Goal: Check status: Check status

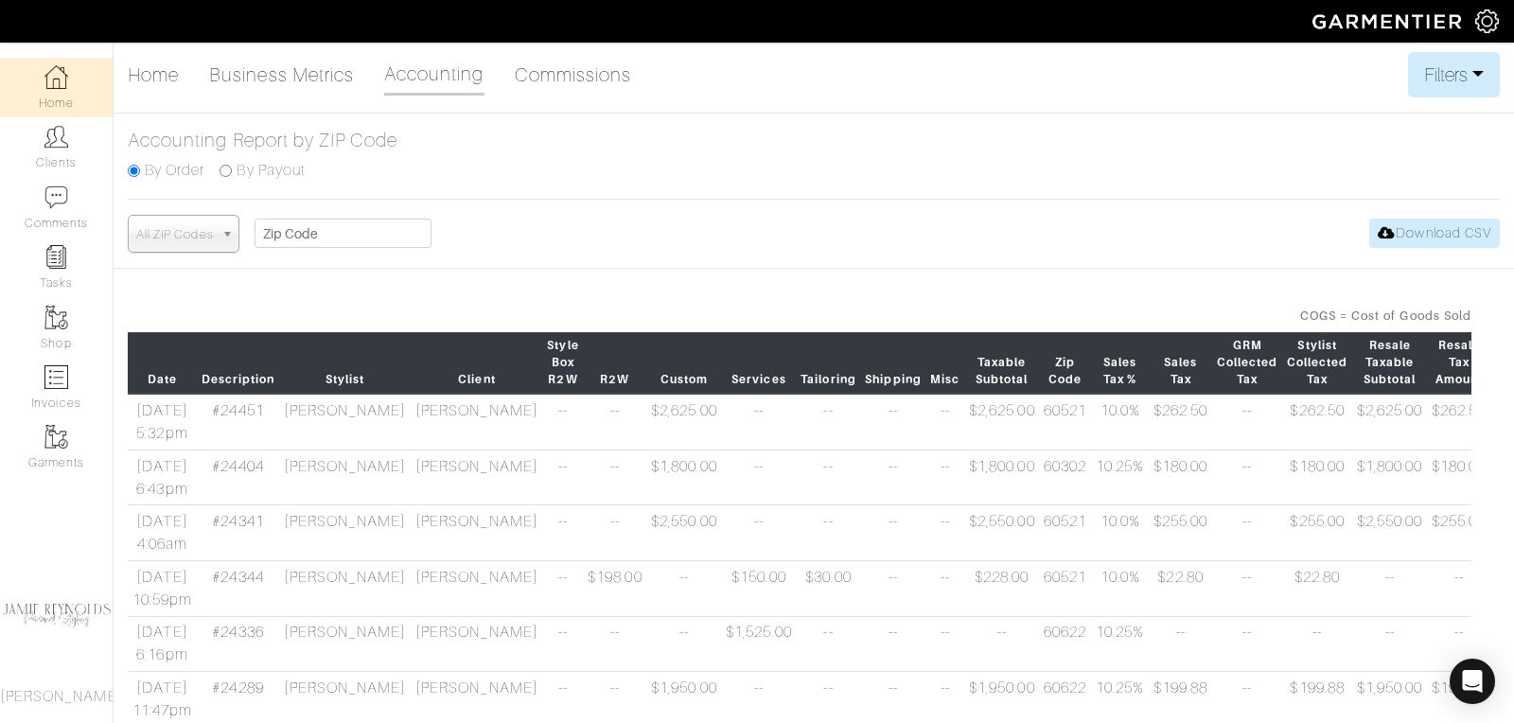
click at [65, 102] on link "Home" at bounding box center [56, 88] width 113 height 60
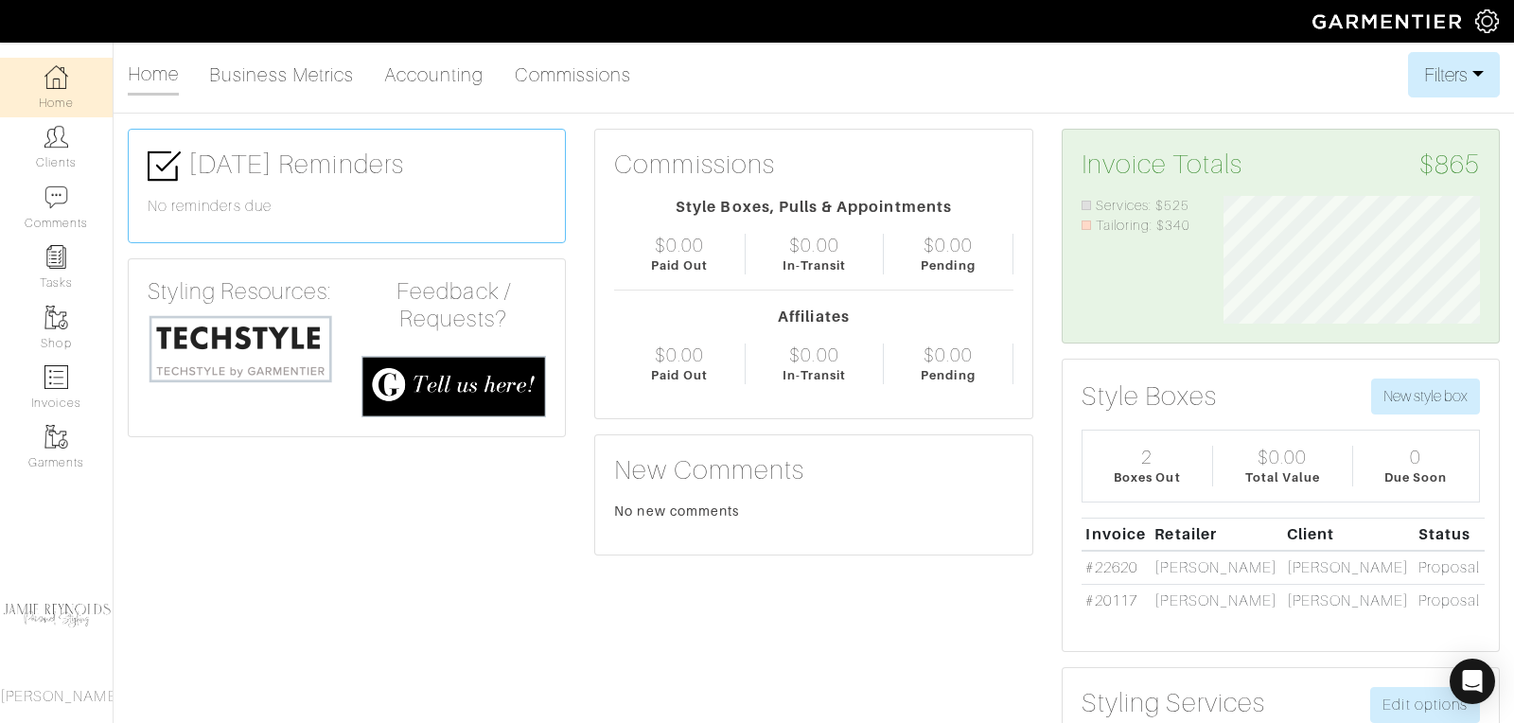
scroll to position [128, 285]
click at [61, 147] on img at bounding box center [56, 137] width 24 height 24
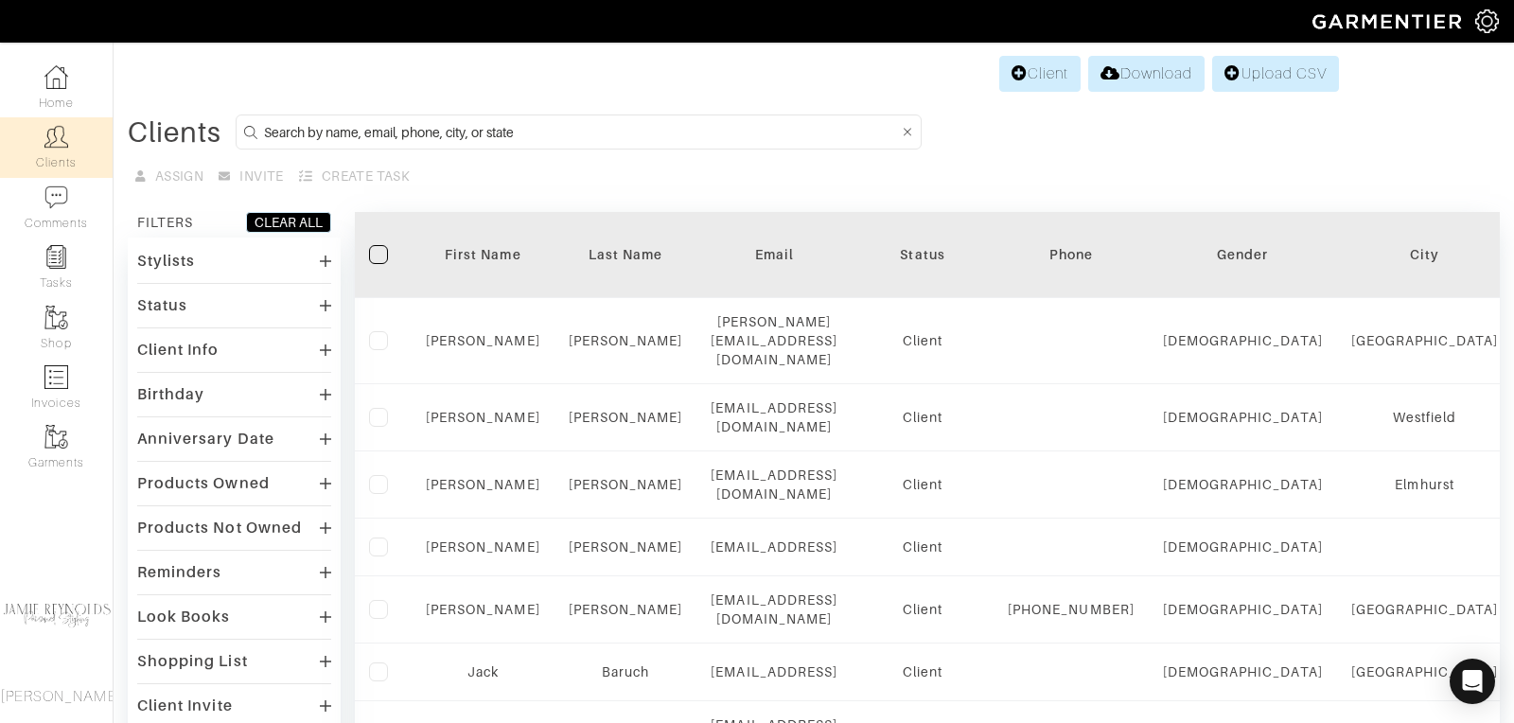
click at [298, 132] on input at bounding box center [581, 132] width 634 height 24
type input "tim mcenery"
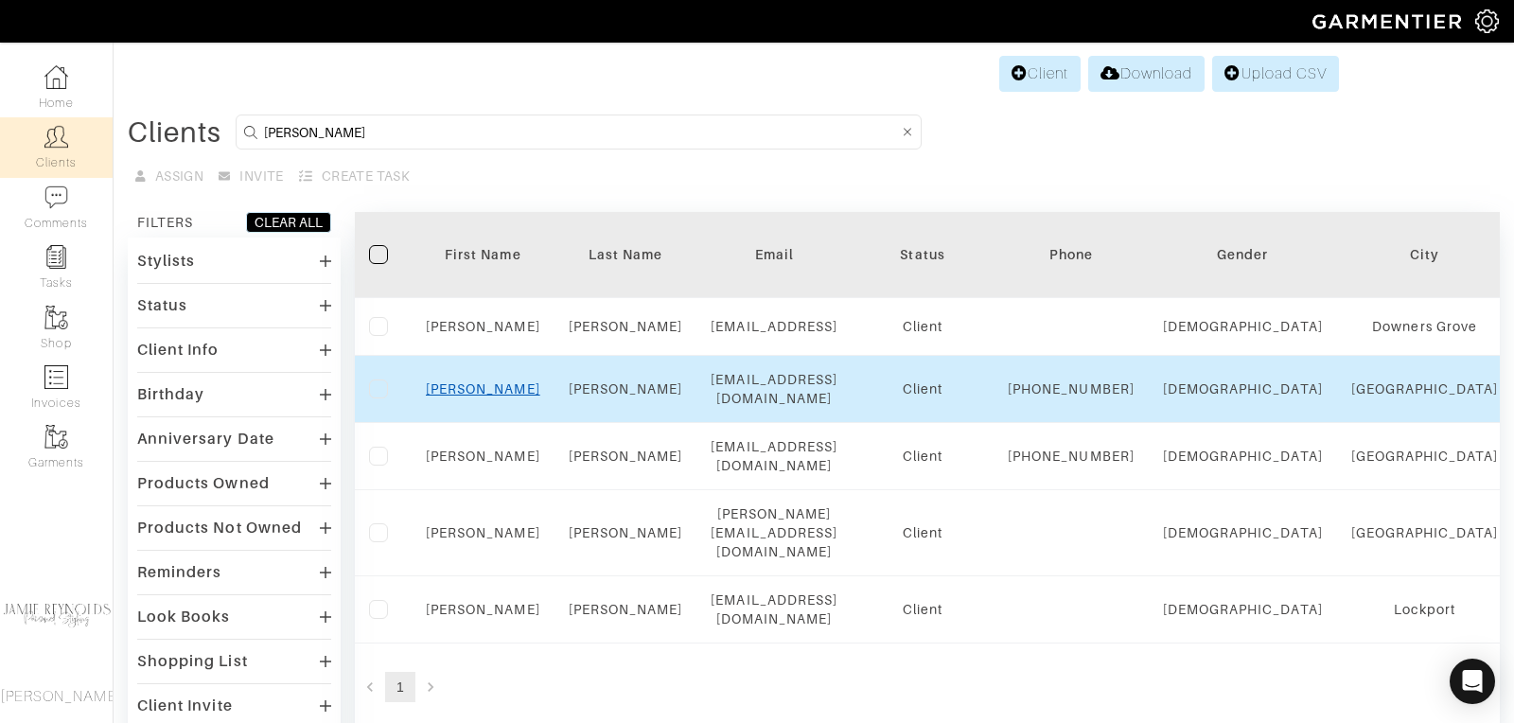
click at [486, 396] on link "Tim" at bounding box center [483, 388] width 114 height 15
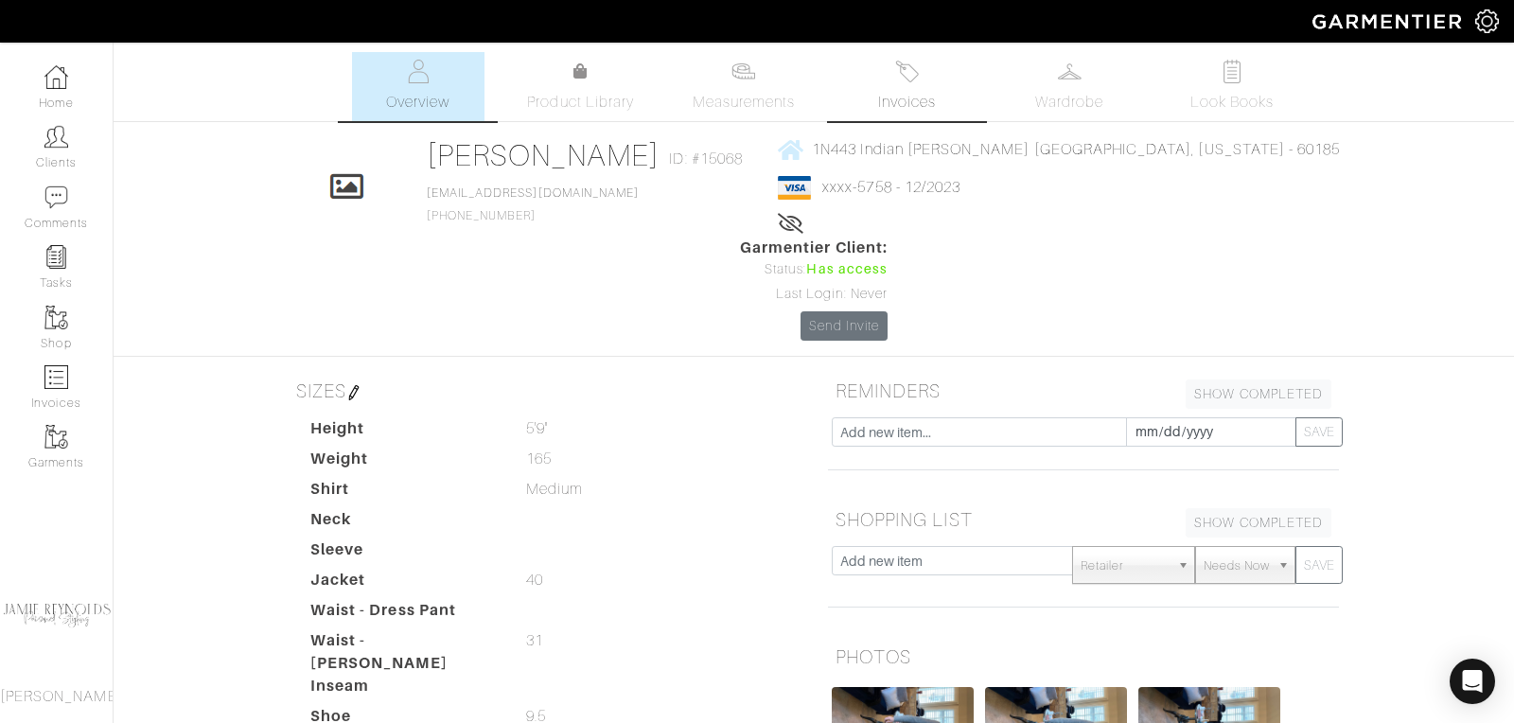
click at [899, 111] on span "Invoices" at bounding box center [907, 102] width 58 height 23
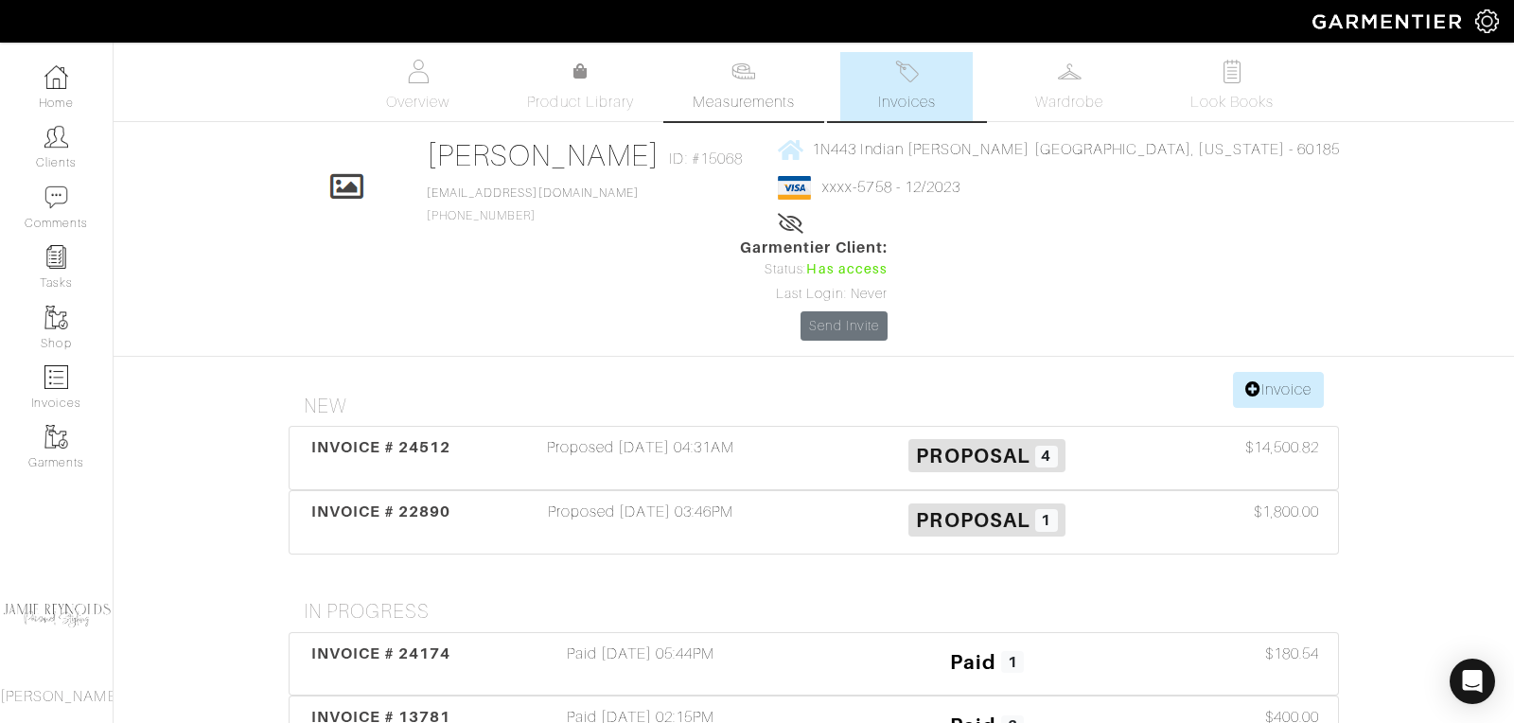
click at [756, 96] on span "Measurements" at bounding box center [744, 102] width 103 height 23
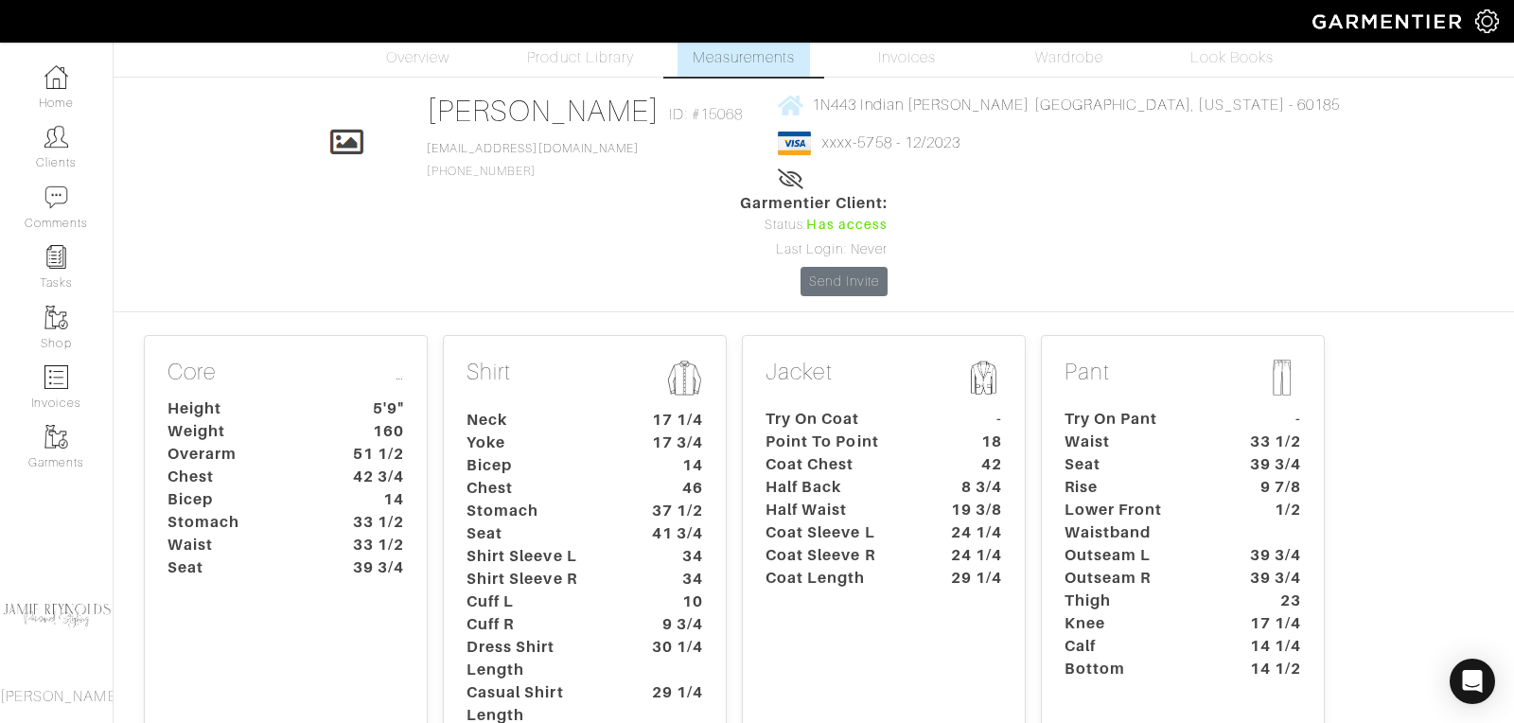
scroll to position [52, 0]
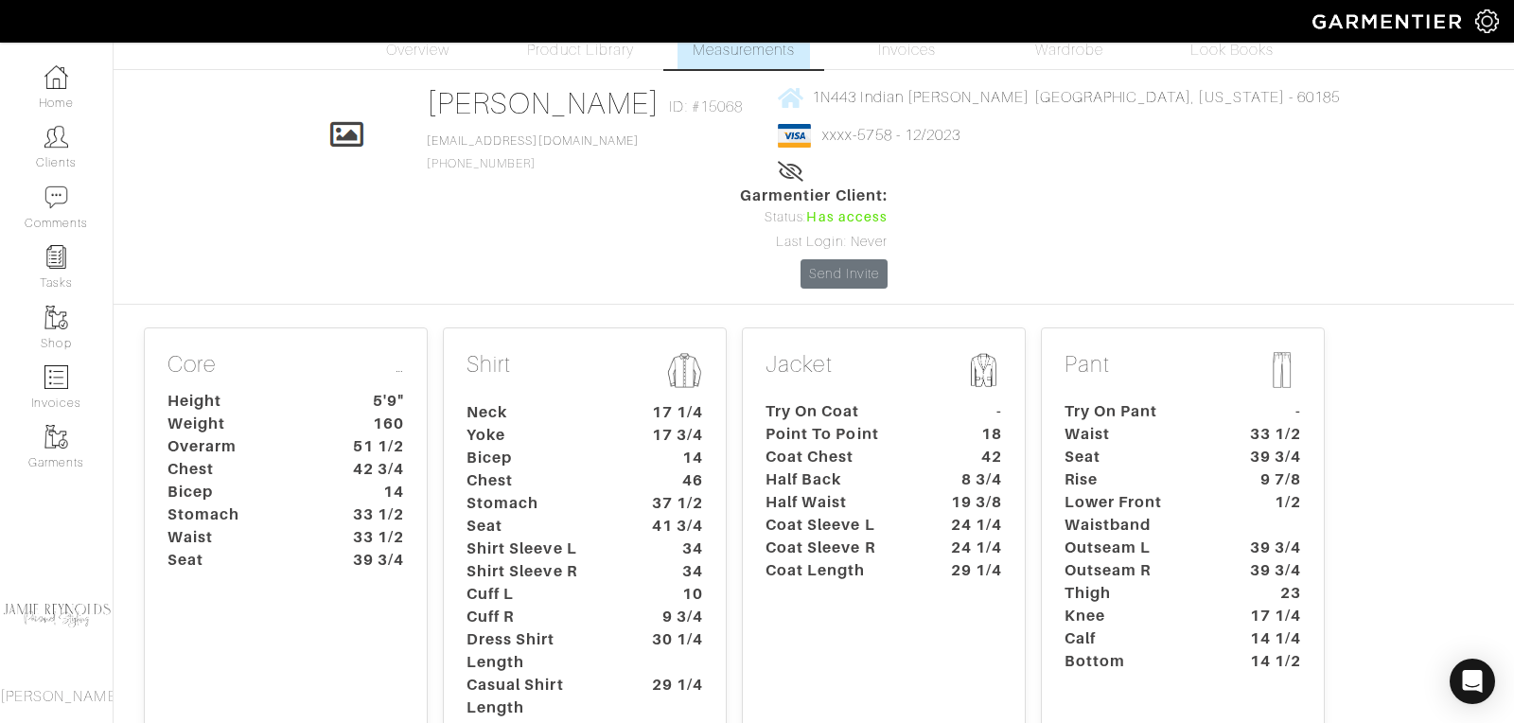
click at [654, 492] on dt "37 1/2" at bounding box center [673, 503] width 88 height 23
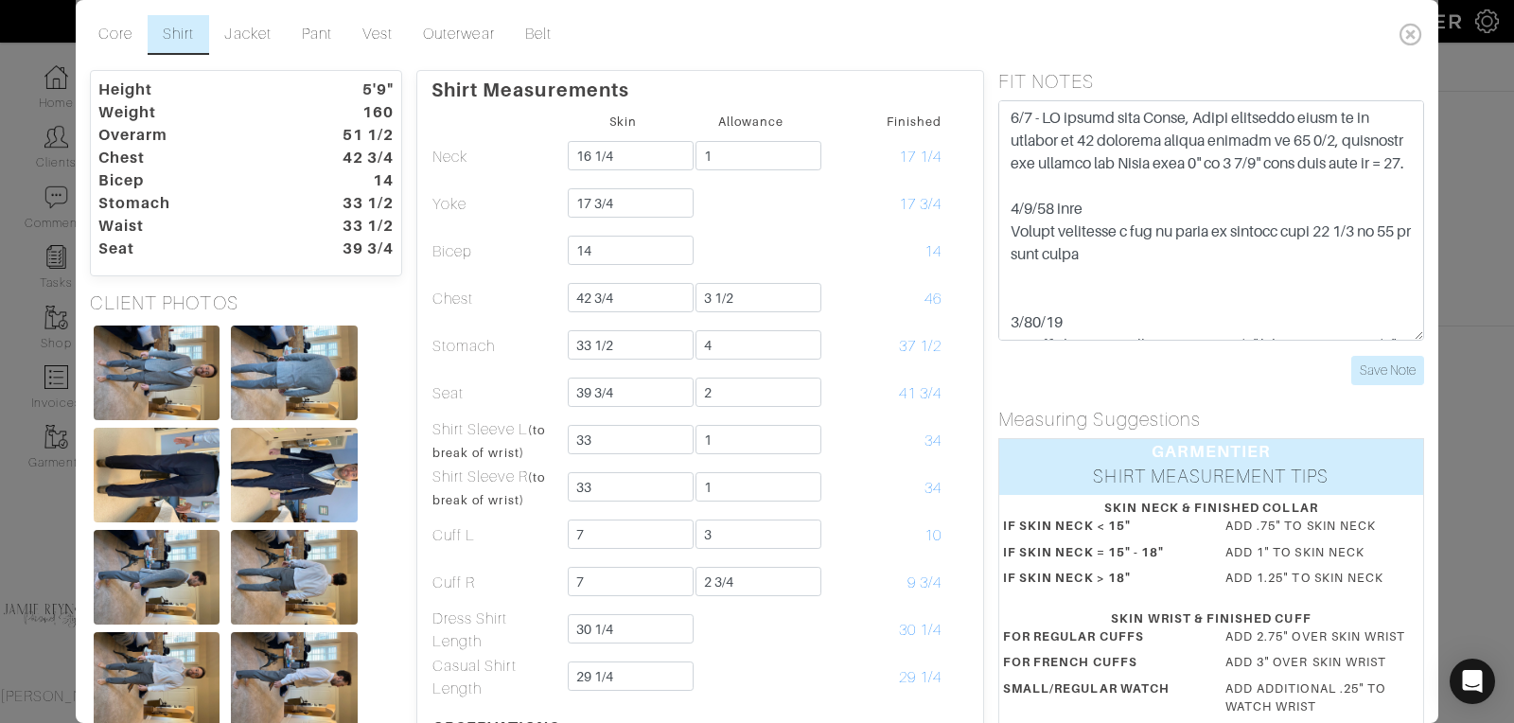
scroll to position [29, 0]
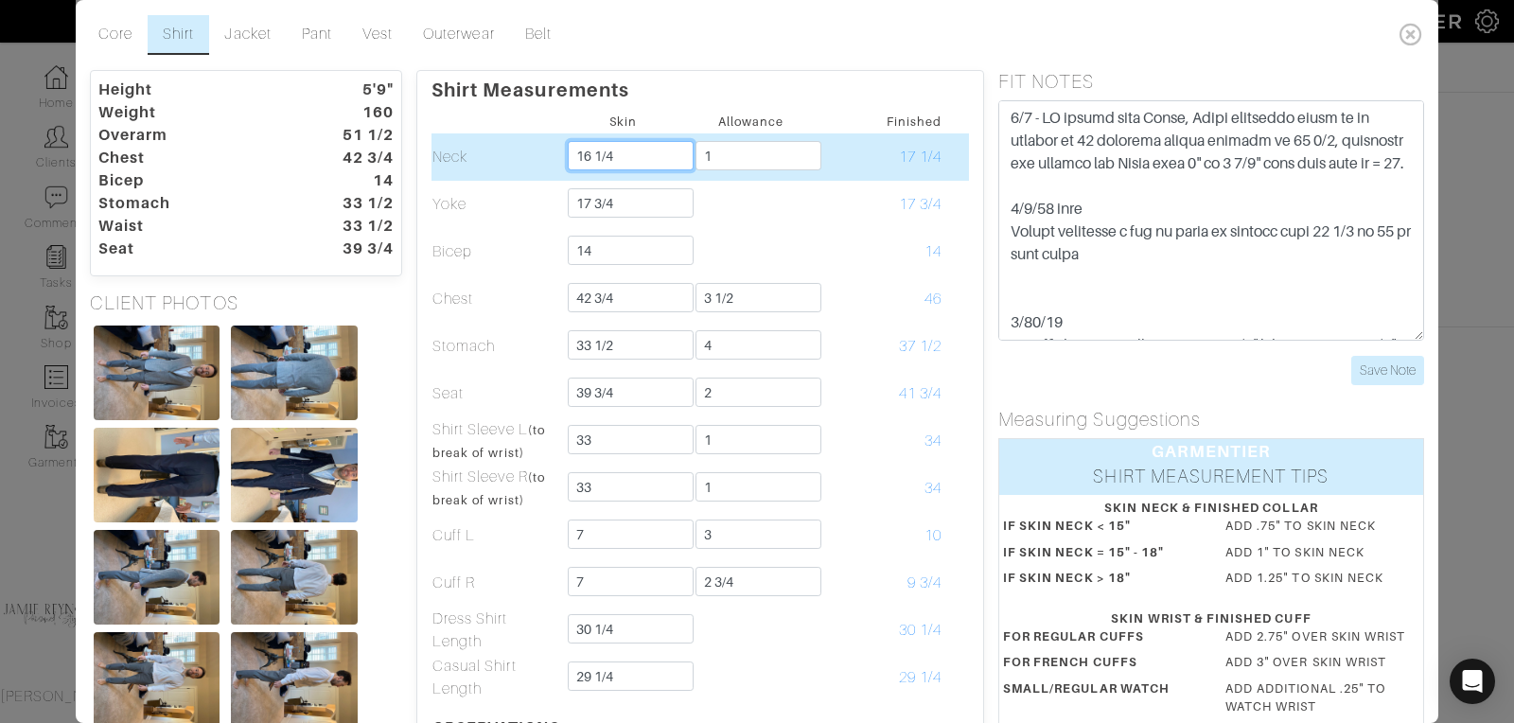
click at [614, 156] on input "16 1/4" at bounding box center [631, 155] width 126 height 29
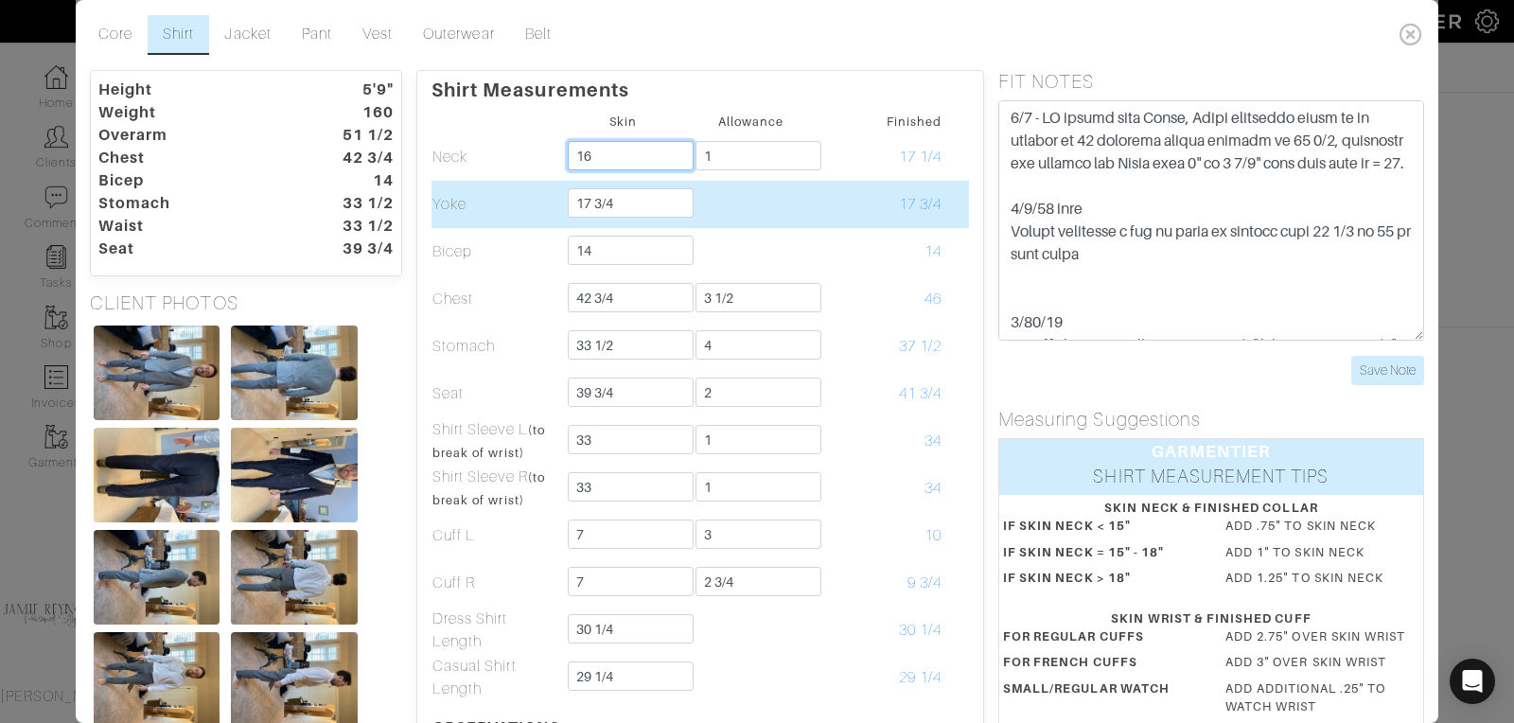
type input "16"
click at [835, 224] on td "17 3/4" at bounding box center [879, 204] width 128 height 47
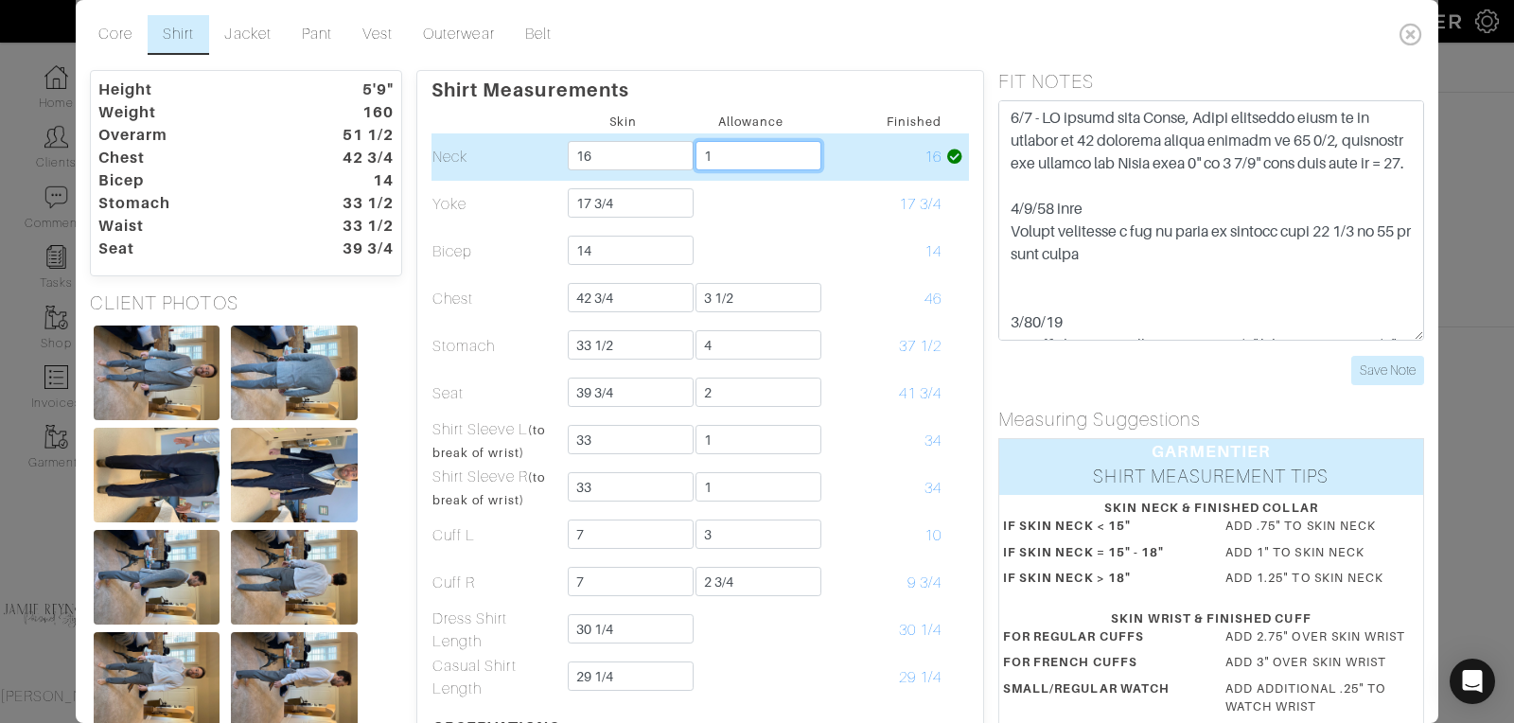
click at [736, 150] on input "1" at bounding box center [758, 155] width 126 height 29
type input "1"
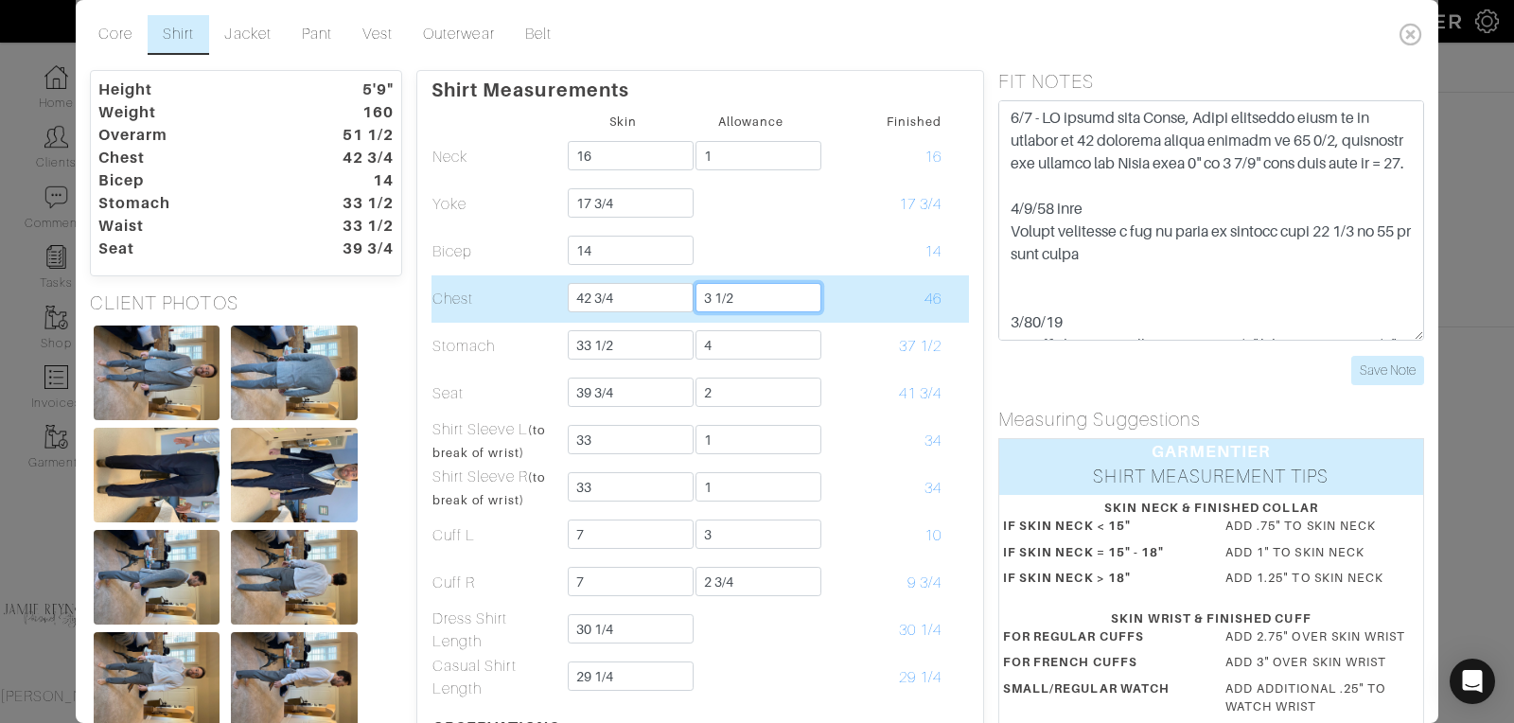
click at [812, 291] on input "3 1/2" at bounding box center [758, 297] width 126 height 29
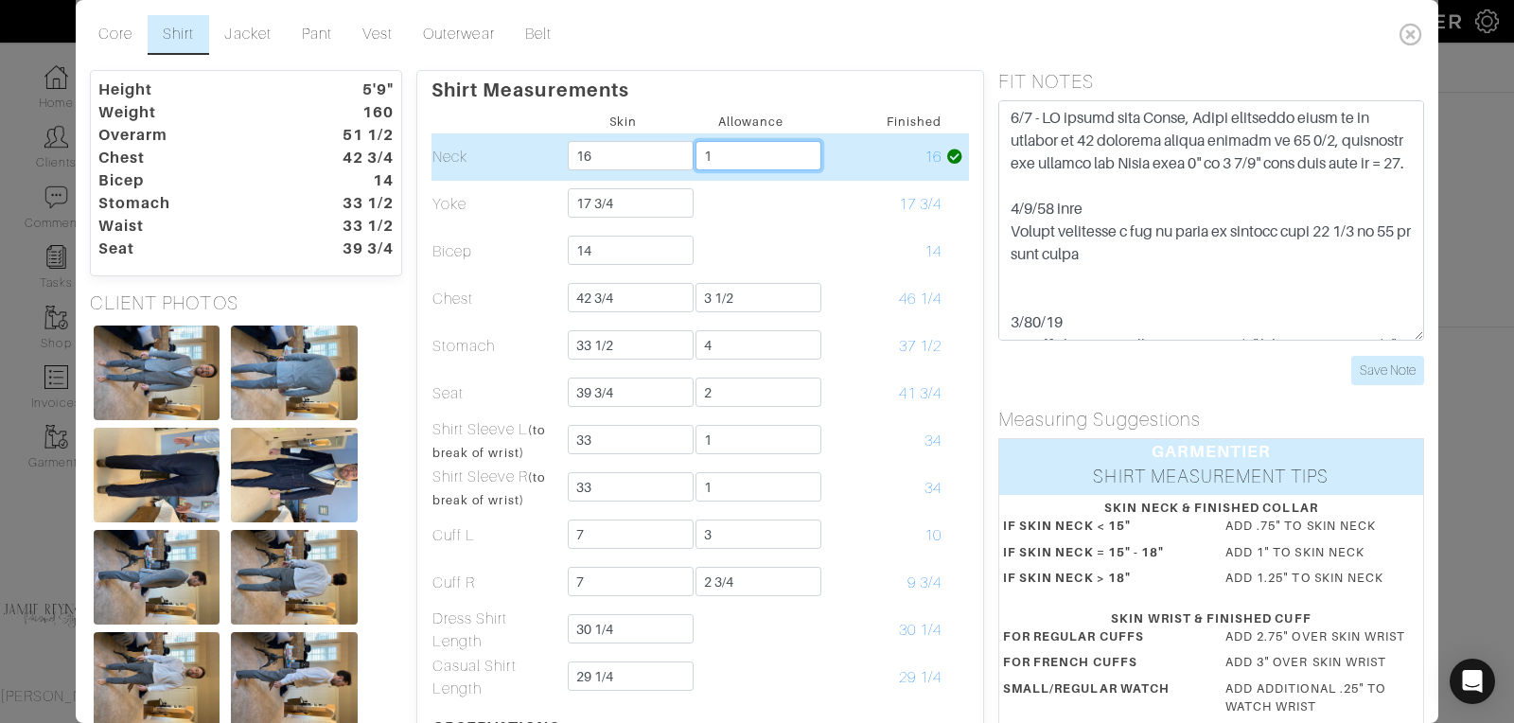
click at [745, 141] on input "1" at bounding box center [758, 155] width 126 height 29
click at [735, 160] on input "1" at bounding box center [758, 155] width 126 height 29
type input "1"
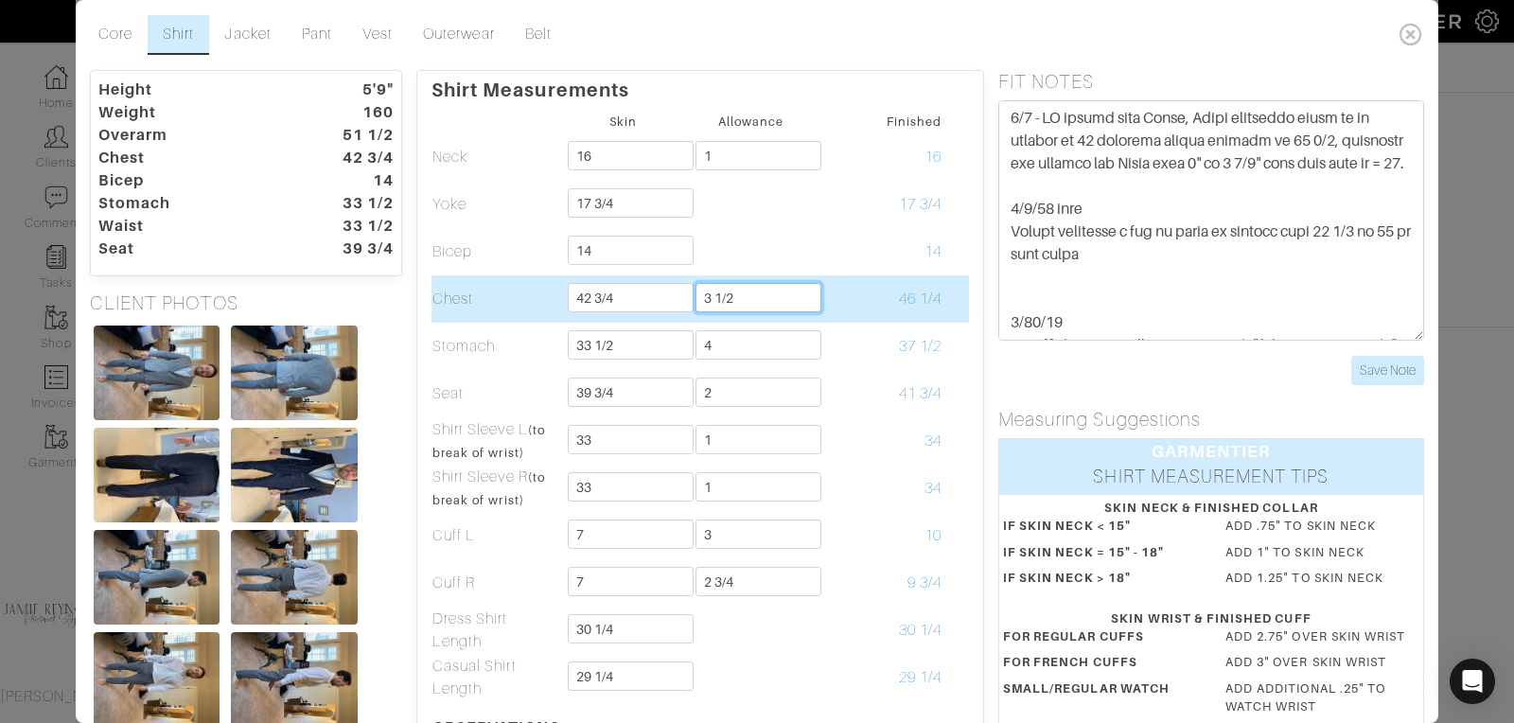
click at [801, 310] on input "3 1/2" at bounding box center [758, 297] width 126 height 29
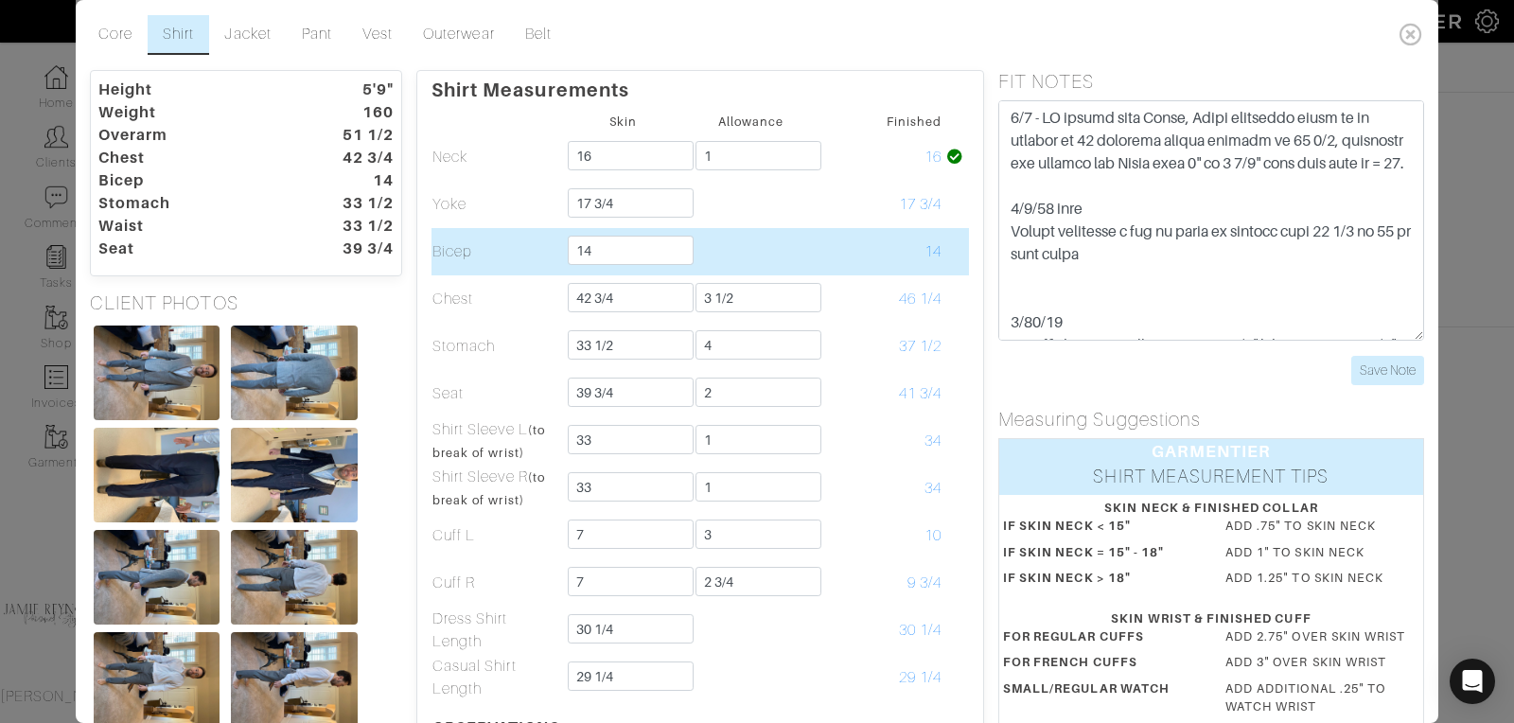
click at [818, 237] on td "14" at bounding box center [879, 251] width 128 height 47
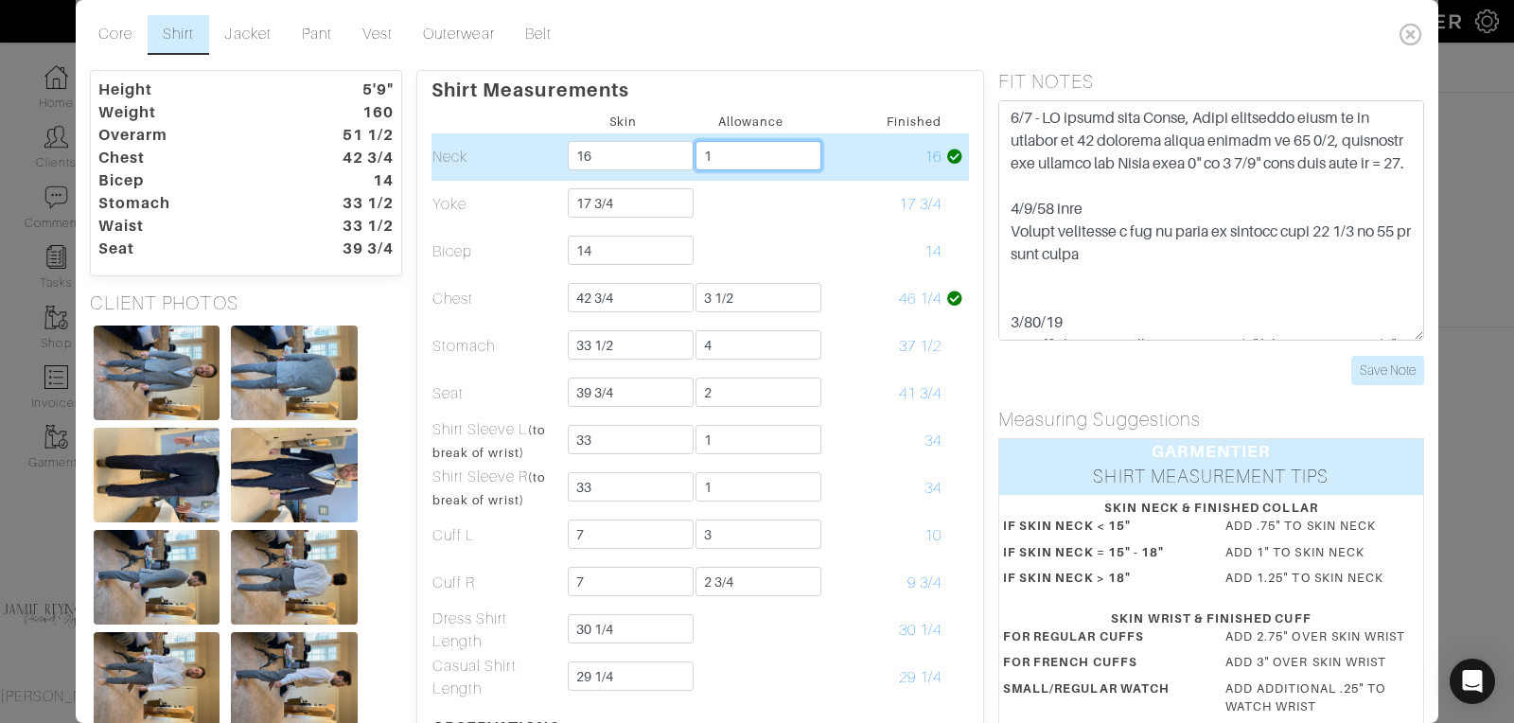
click at [746, 147] on input "1" at bounding box center [758, 155] width 126 height 29
click at [719, 157] on input "1" at bounding box center [758, 155] width 126 height 29
click at [622, 153] on input "16" at bounding box center [631, 155] width 126 height 29
click at [721, 156] on input "1" at bounding box center [758, 155] width 126 height 29
type input "1"
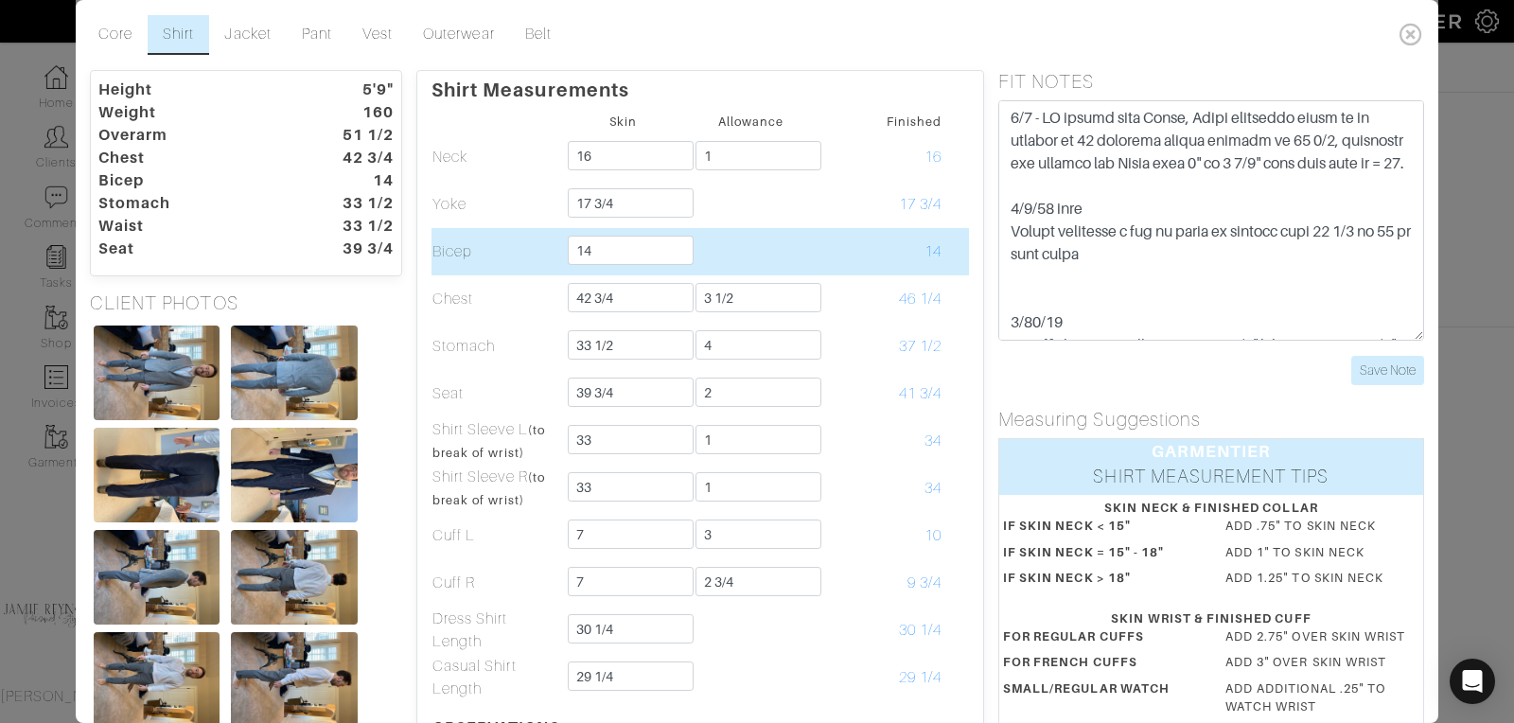
click at [819, 270] on td "14" at bounding box center [879, 251] width 128 height 47
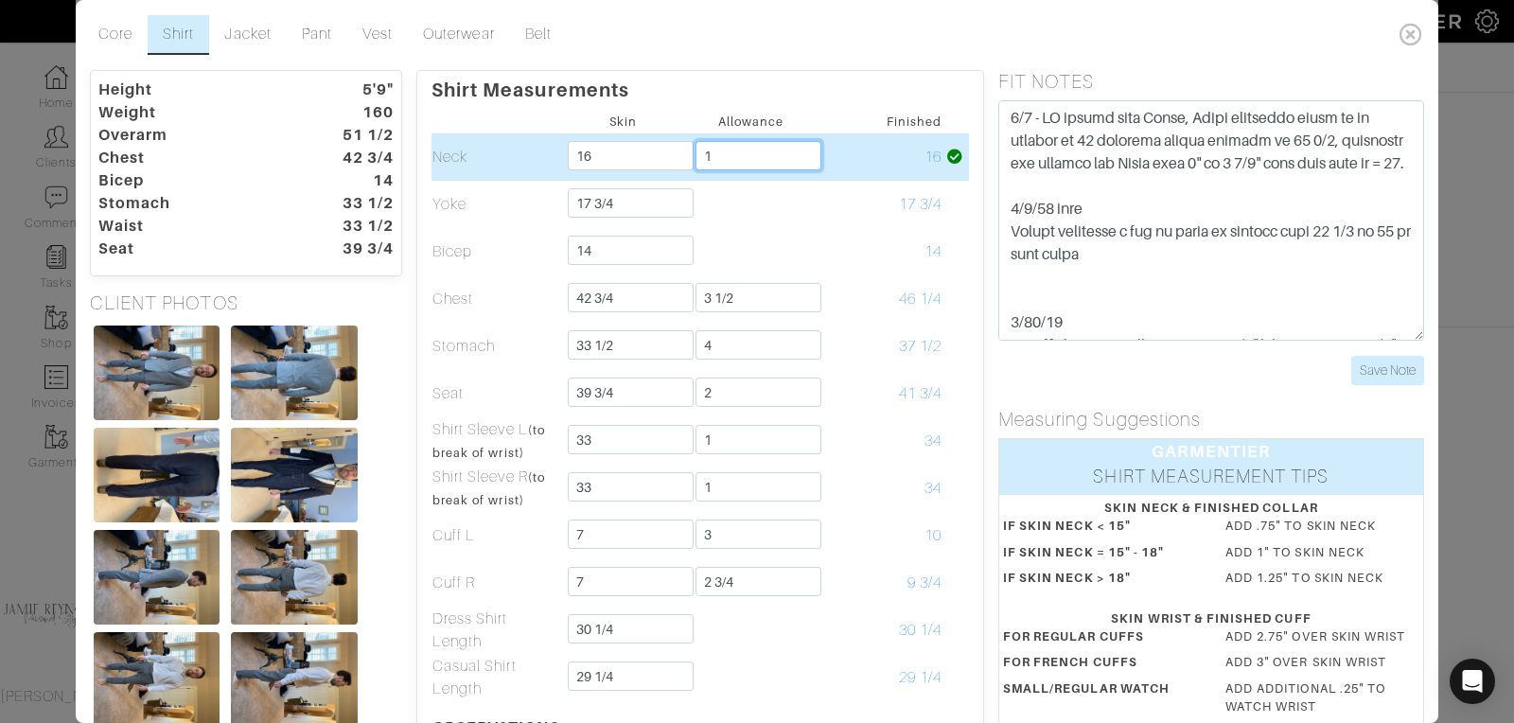
click at [721, 148] on input "1" at bounding box center [758, 155] width 126 height 29
click at [608, 151] on input "16" at bounding box center [631, 155] width 126 height 29
type input "1"
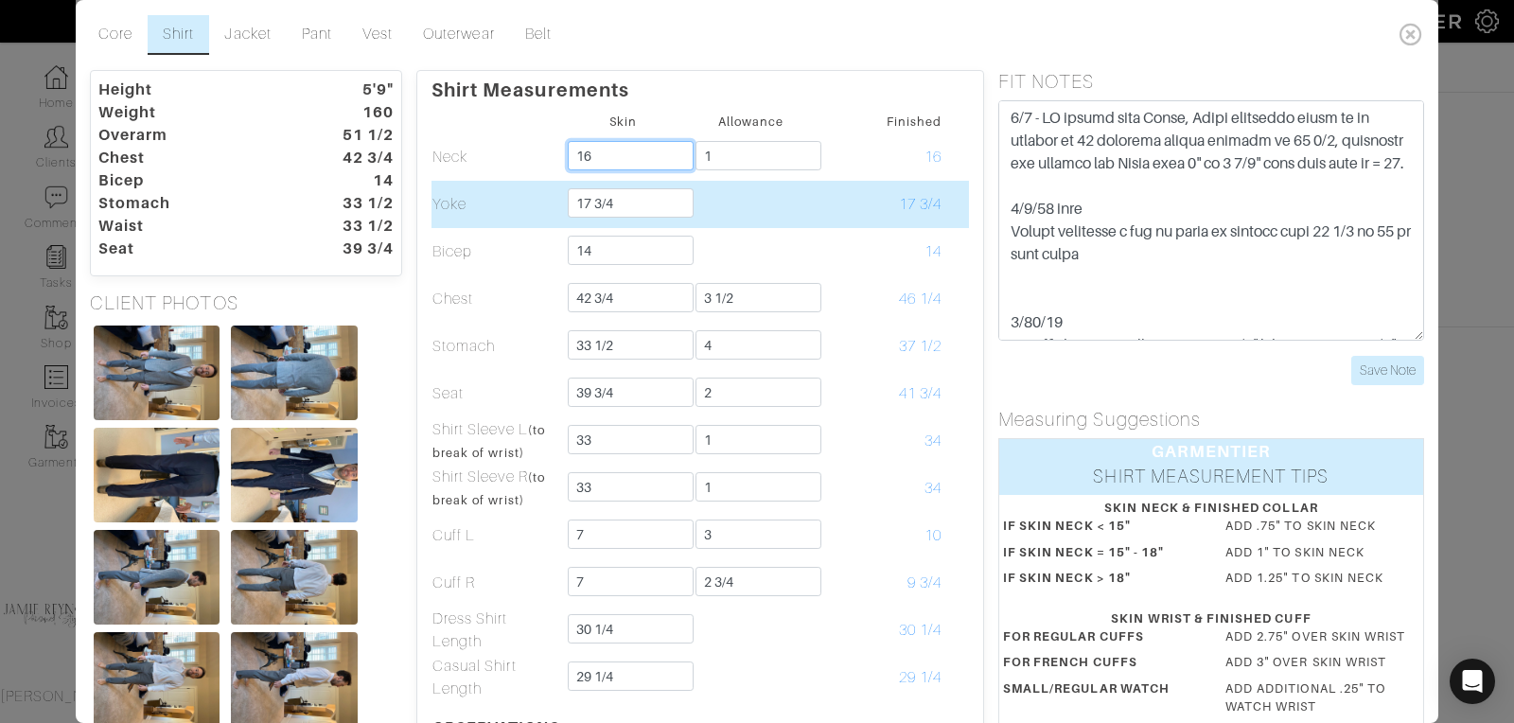
type input "16"
click at [831, 212] on td "17 3/4" at bounding box center [879, 204] width 128 height 47
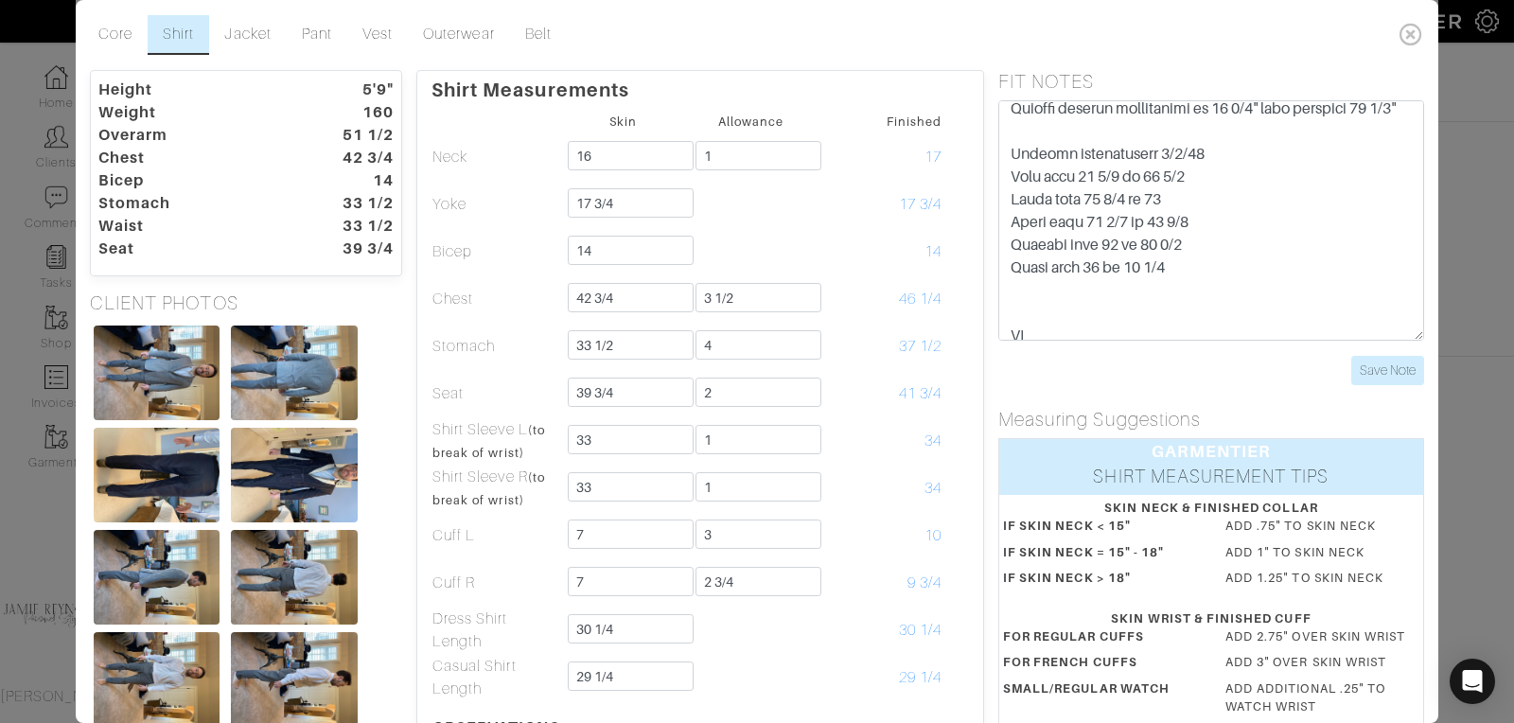
scroll to position [243, 0]
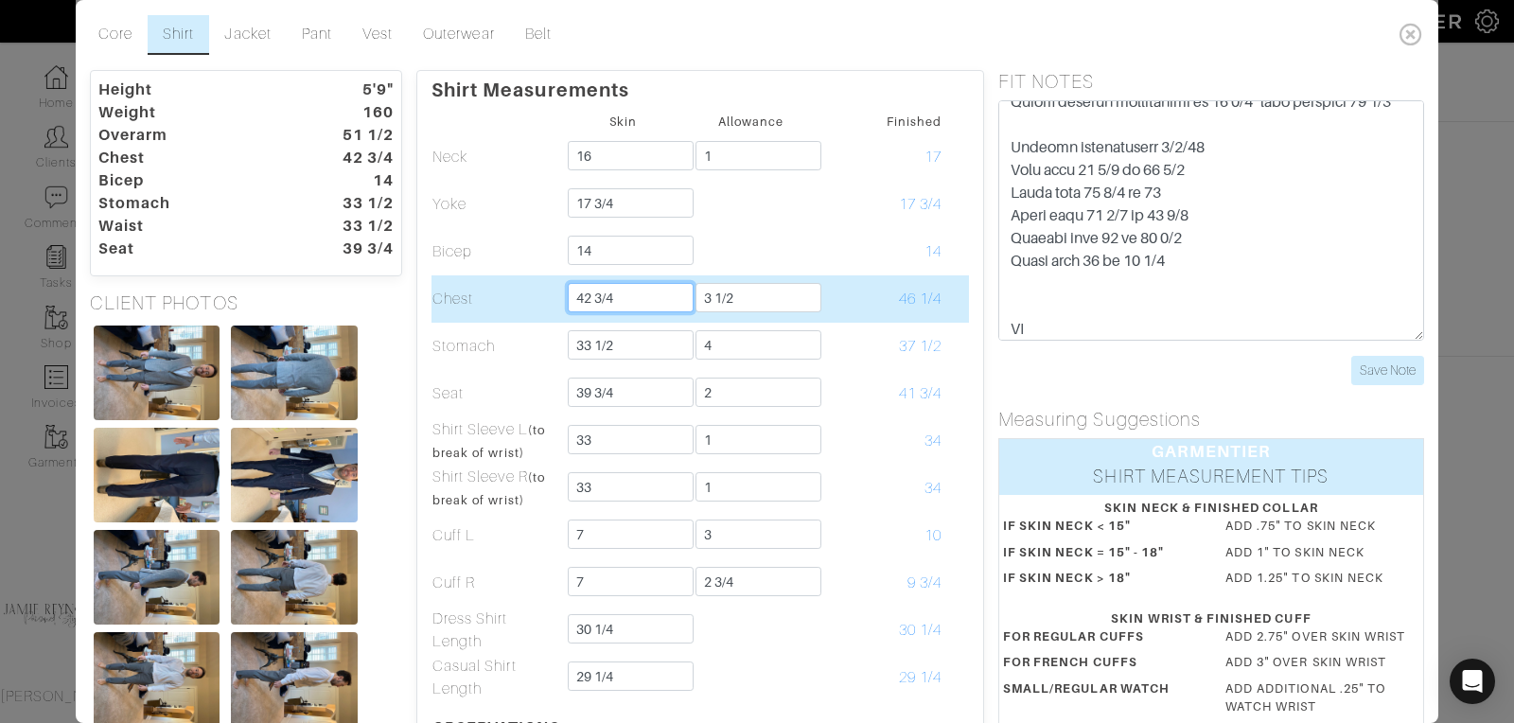
click at [614, 295] on input "42 3/4" at bounding box center [631, 297] width 126 height 29
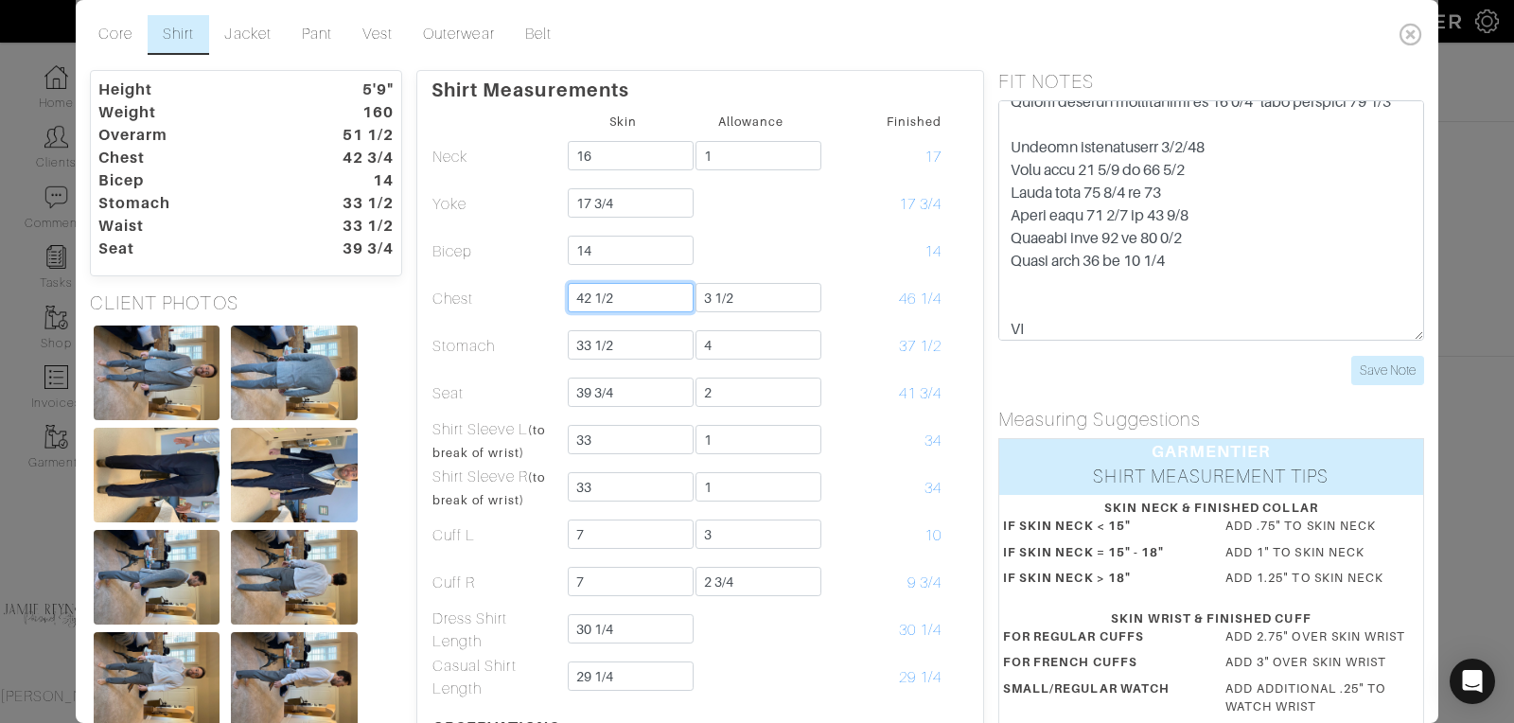
type input "42 1/2"
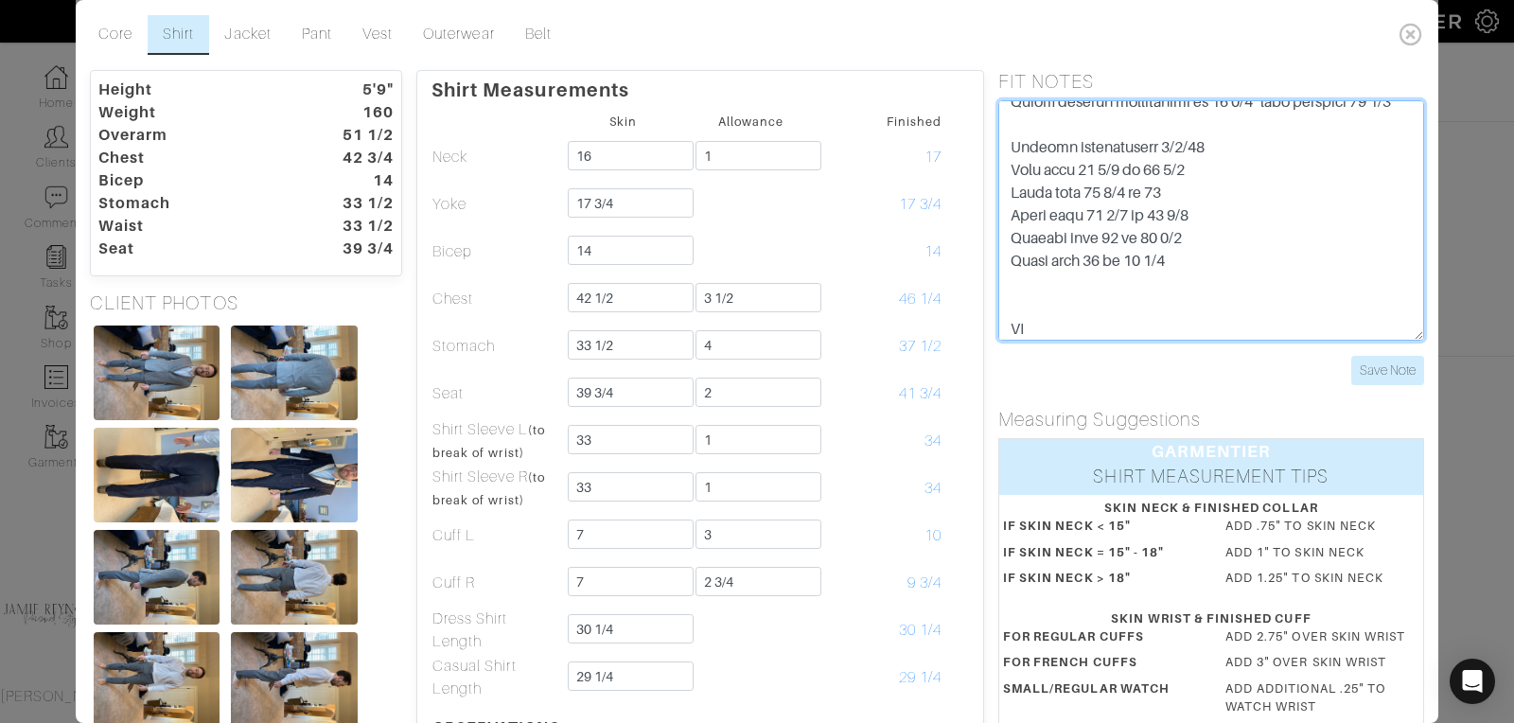
click at [1200, 294] on textarea at bounding box center [1211, 220] width 426 height 240
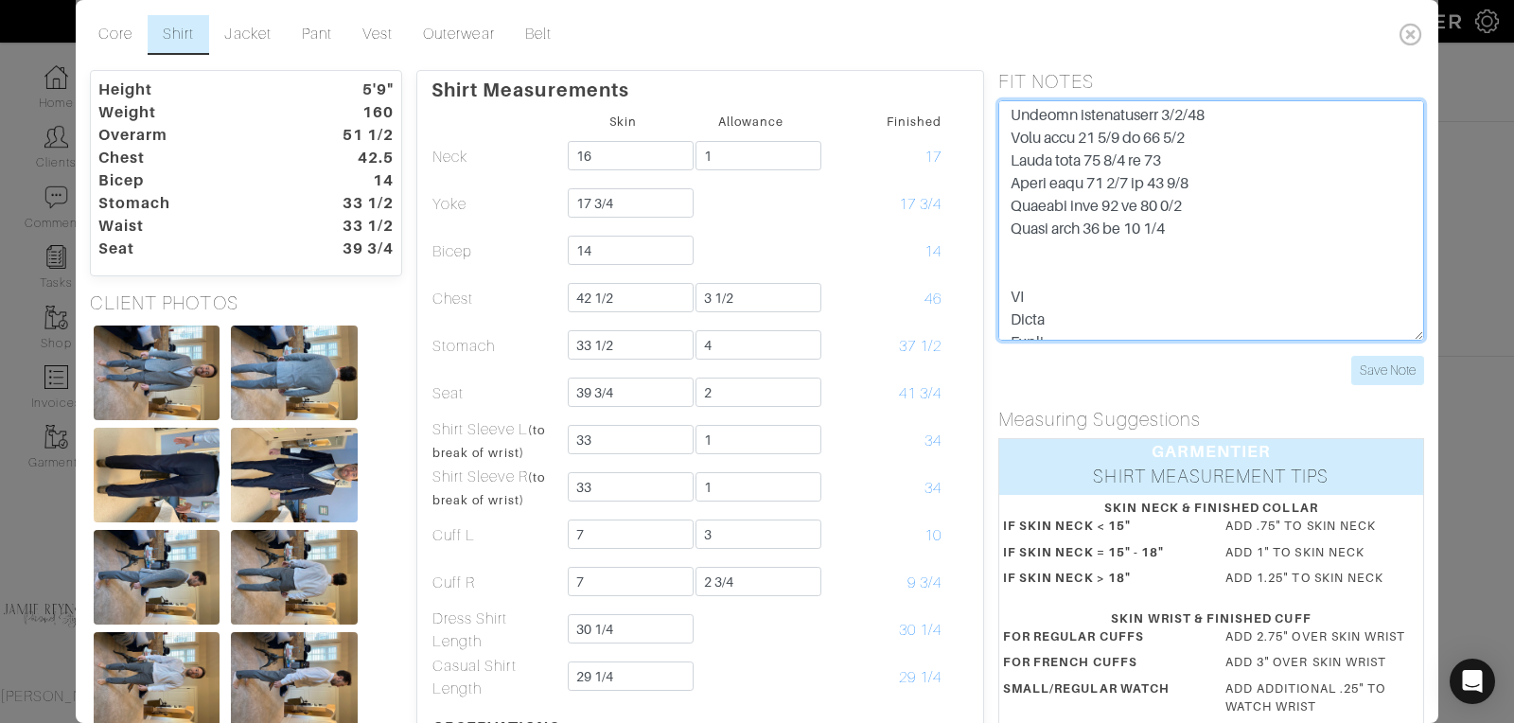
scroll to position [276, 0]
click at [1169, 272] on textarea at bounding box center [1211, 220] width 426 height 240
click at [1315, 282] on textarea at bounding box center [1211, 220] width 426 height 240
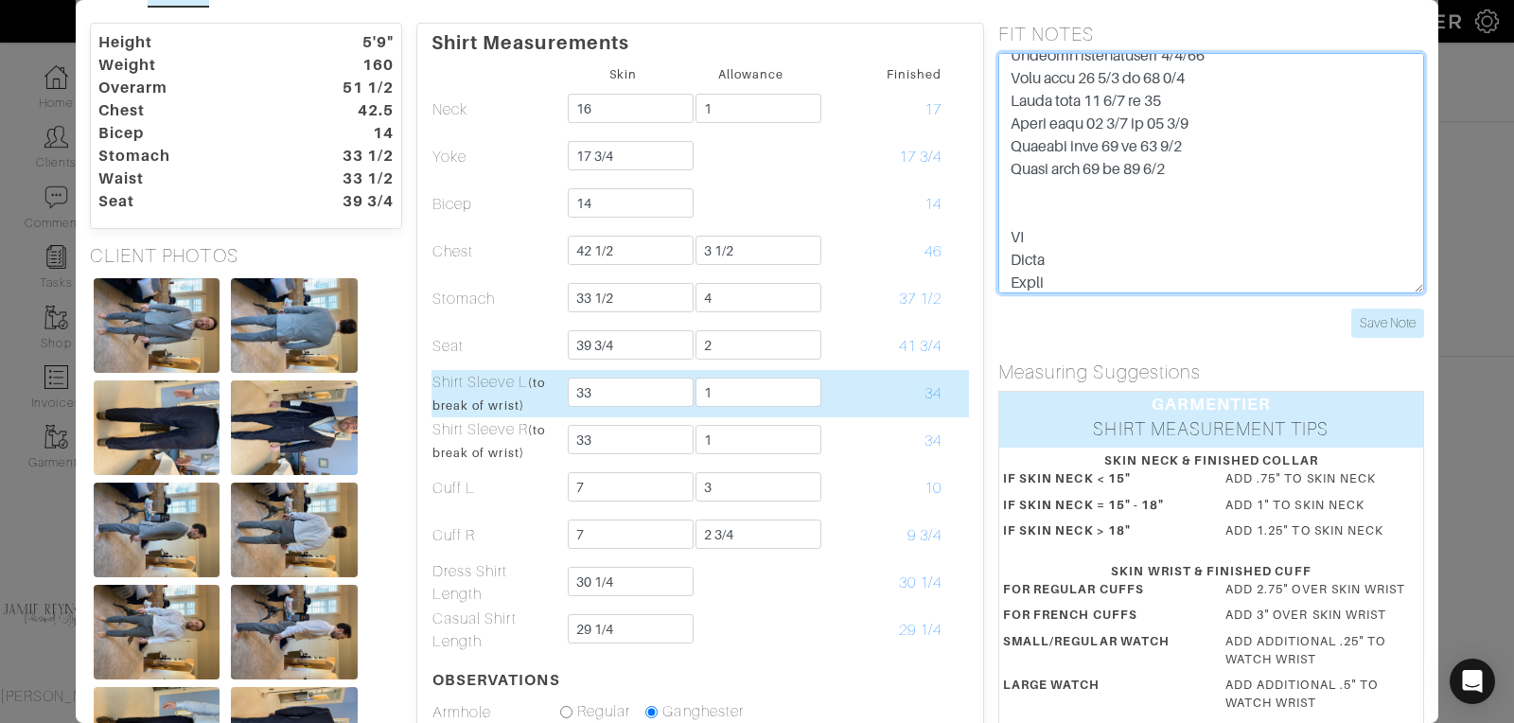
scroll to position [0, 0]
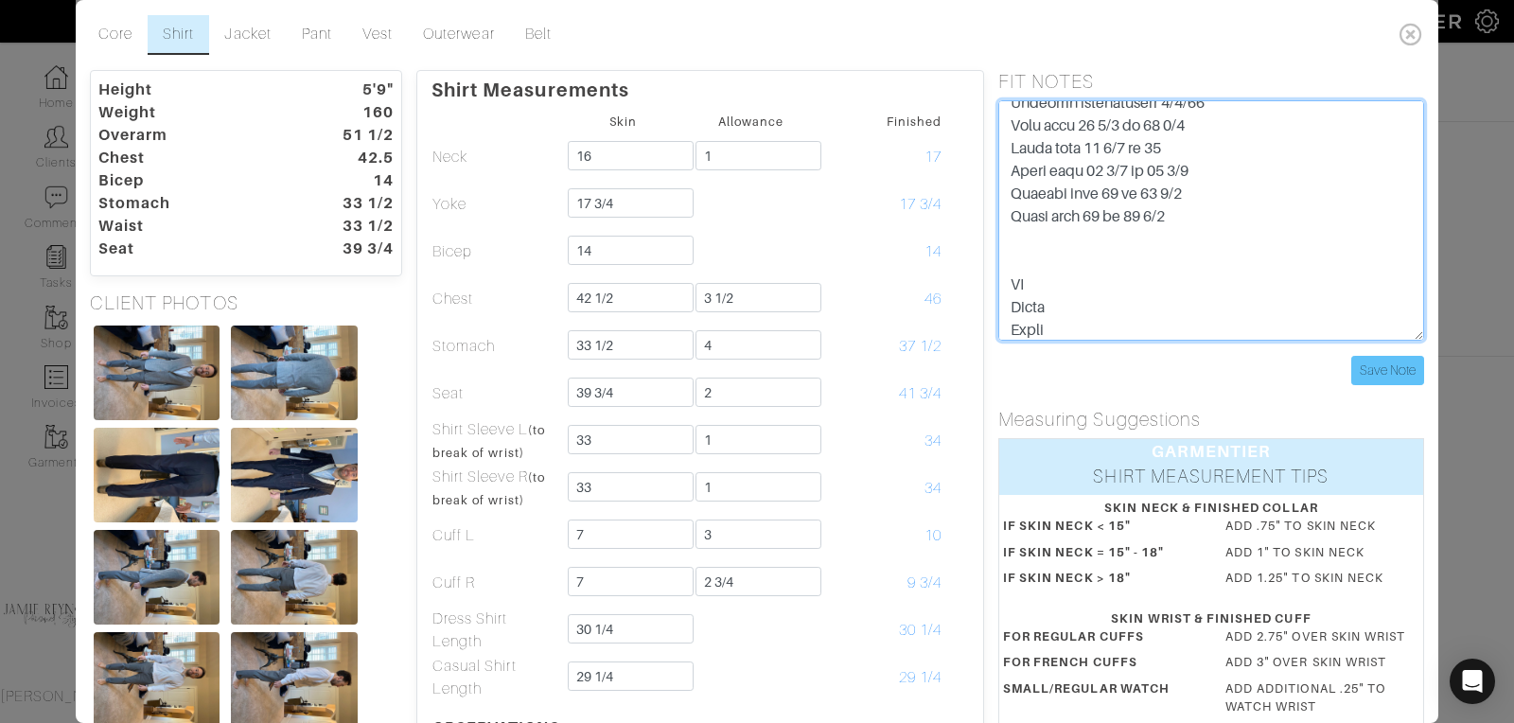
type textarea "3/1 - LB talked with Jamie, Jamie requested shirt to be changed to 17 finished …"
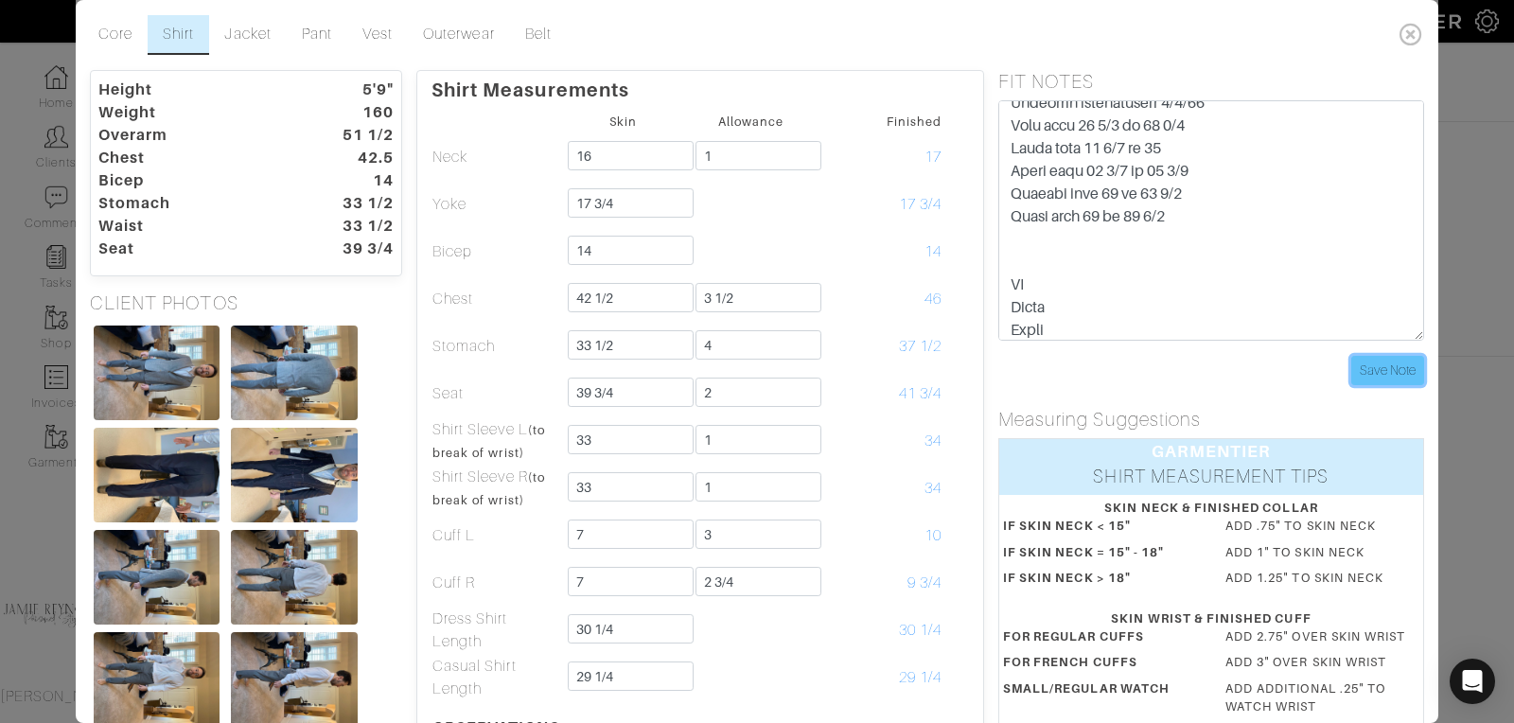
click at [1373, 370] on input "Save Note" at bounding box center [1387, 370] width 73 height 29
click at [1413, 32] on icon at bounding box center [1411, 34] width 39 height 38
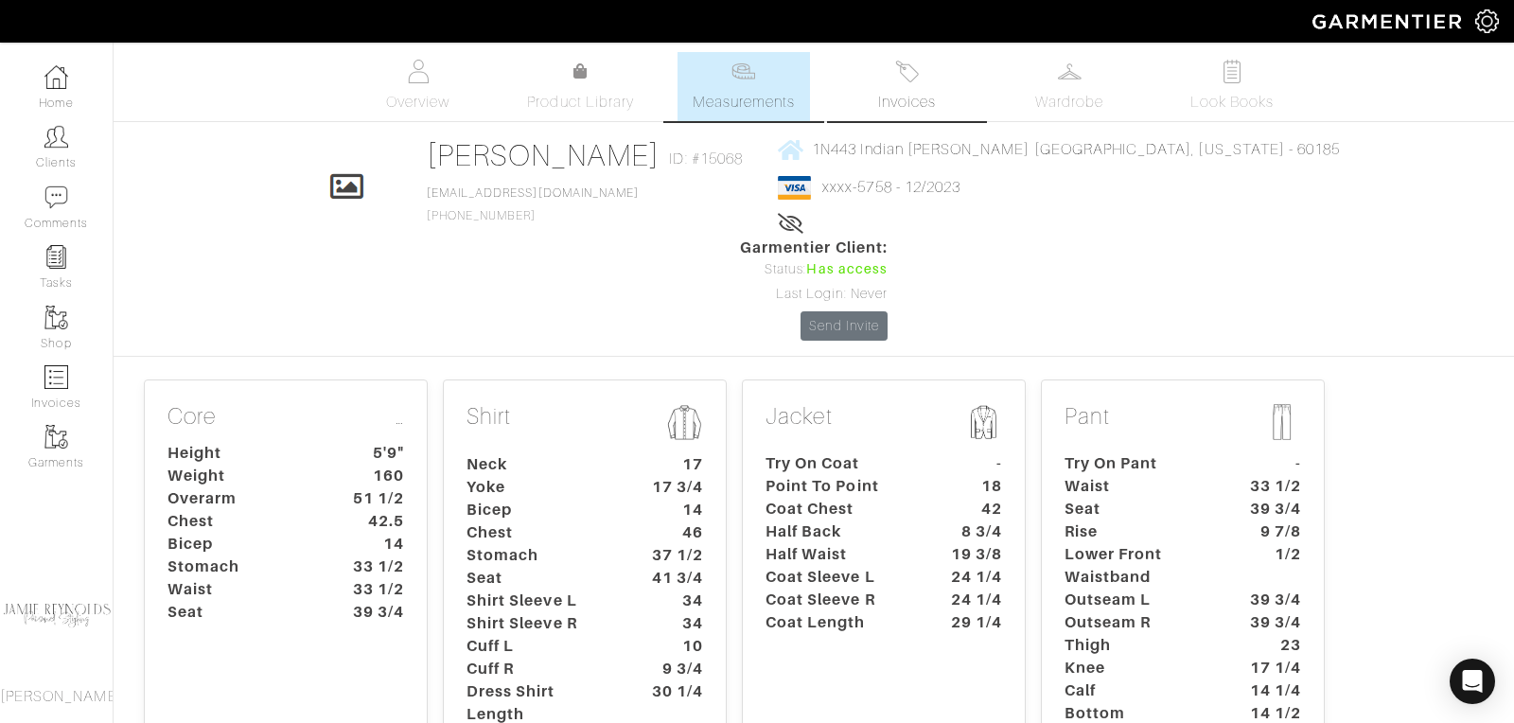
click at [902, 95] on span "Invoices" at bounding box center [907, 102] width 58 height 23
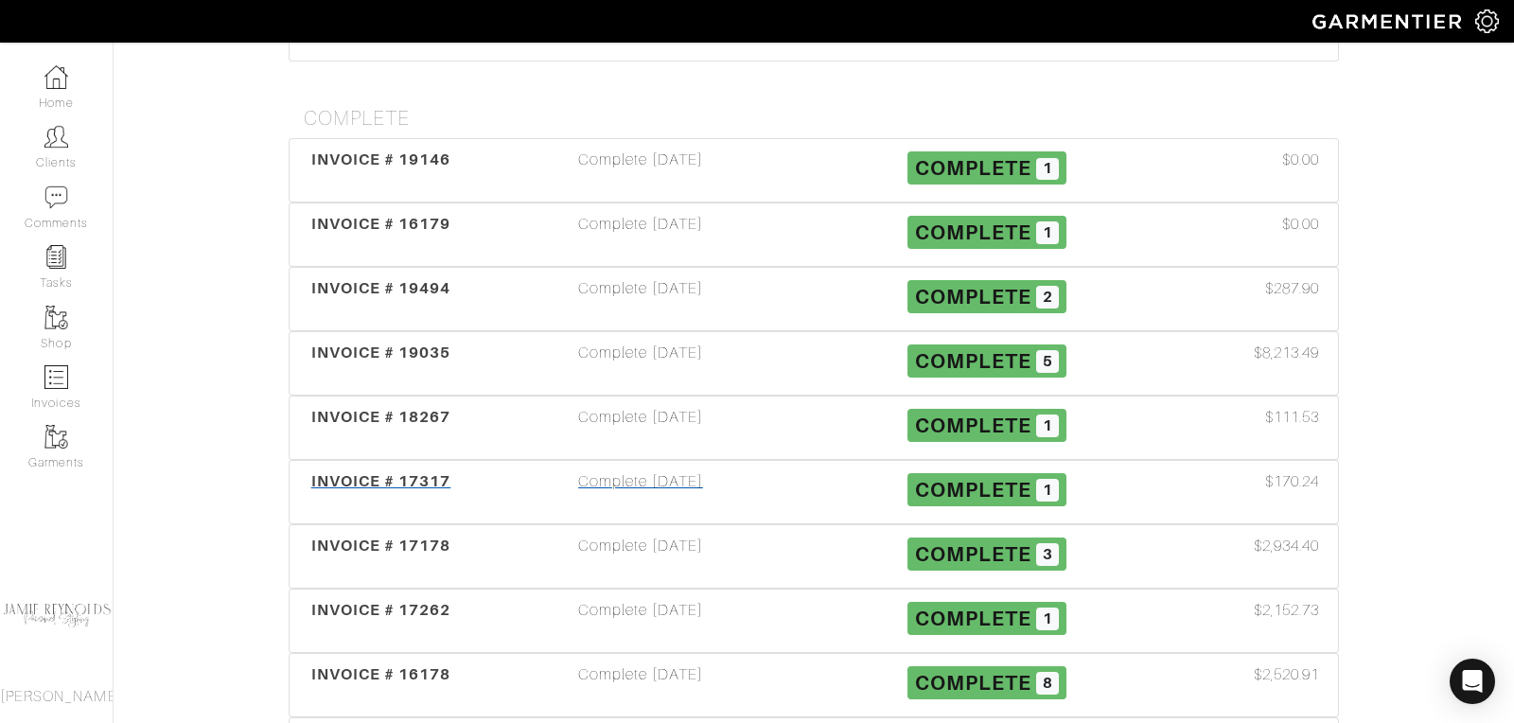
scroll to position [831, 0]
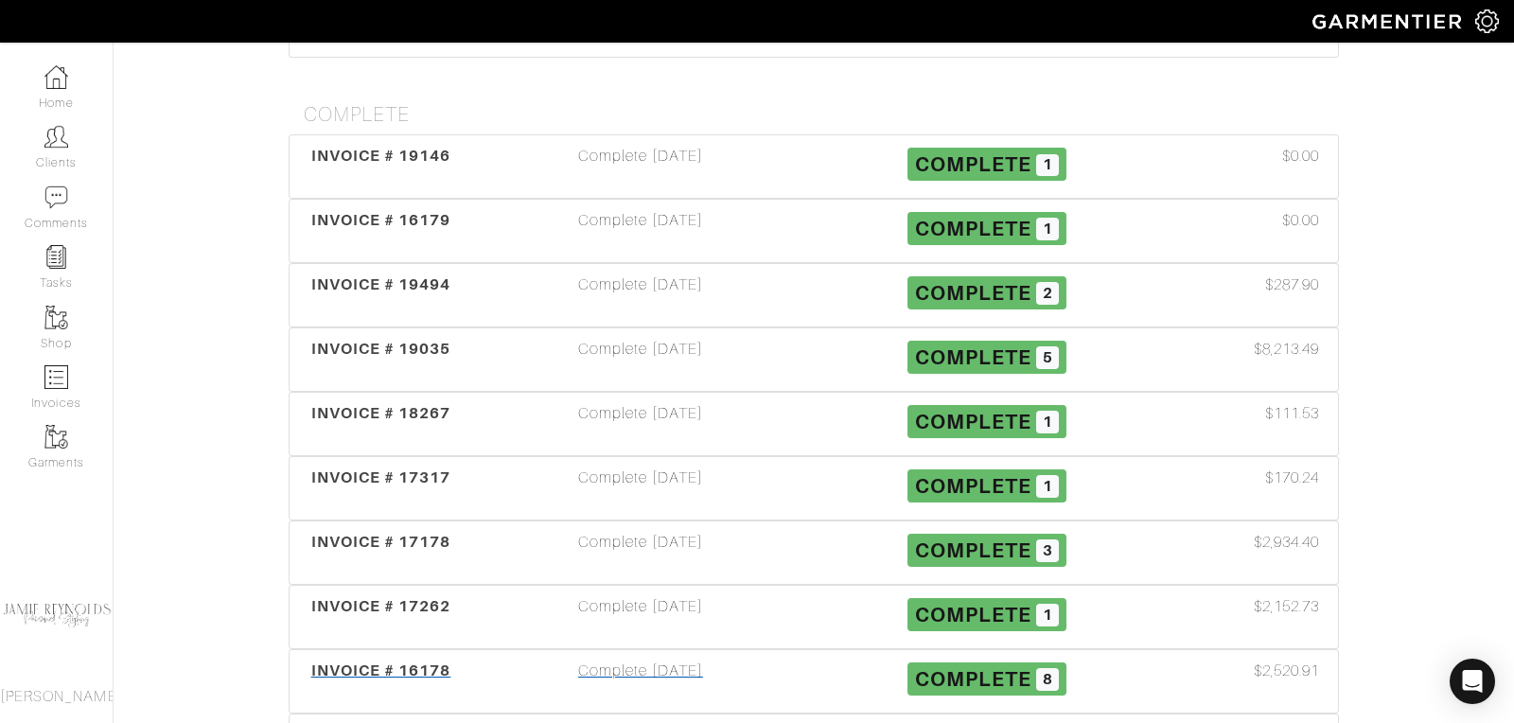
click at [422, 661] on span "INVOICE # 16178" at bounding box center [381, 670] width 140 height 18
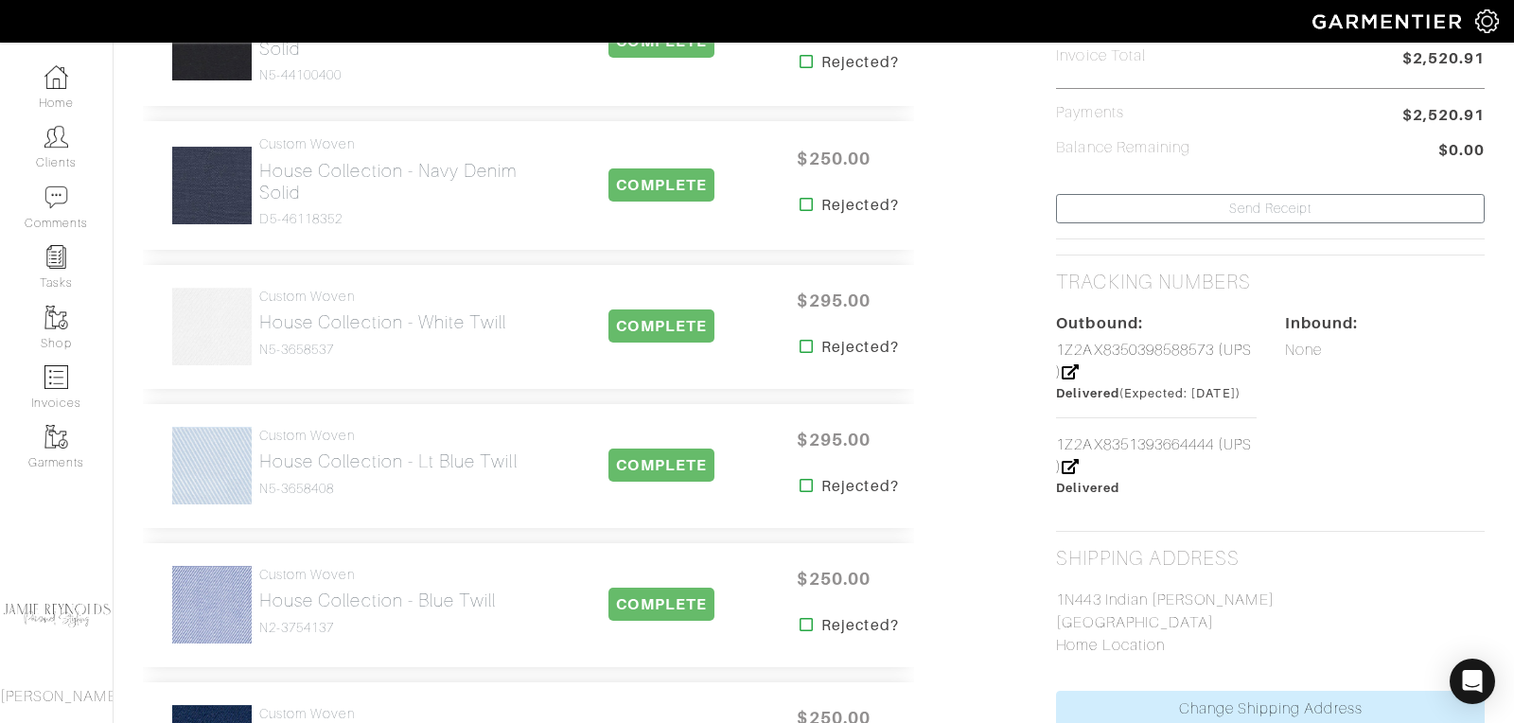
scroll to position [993, 0]
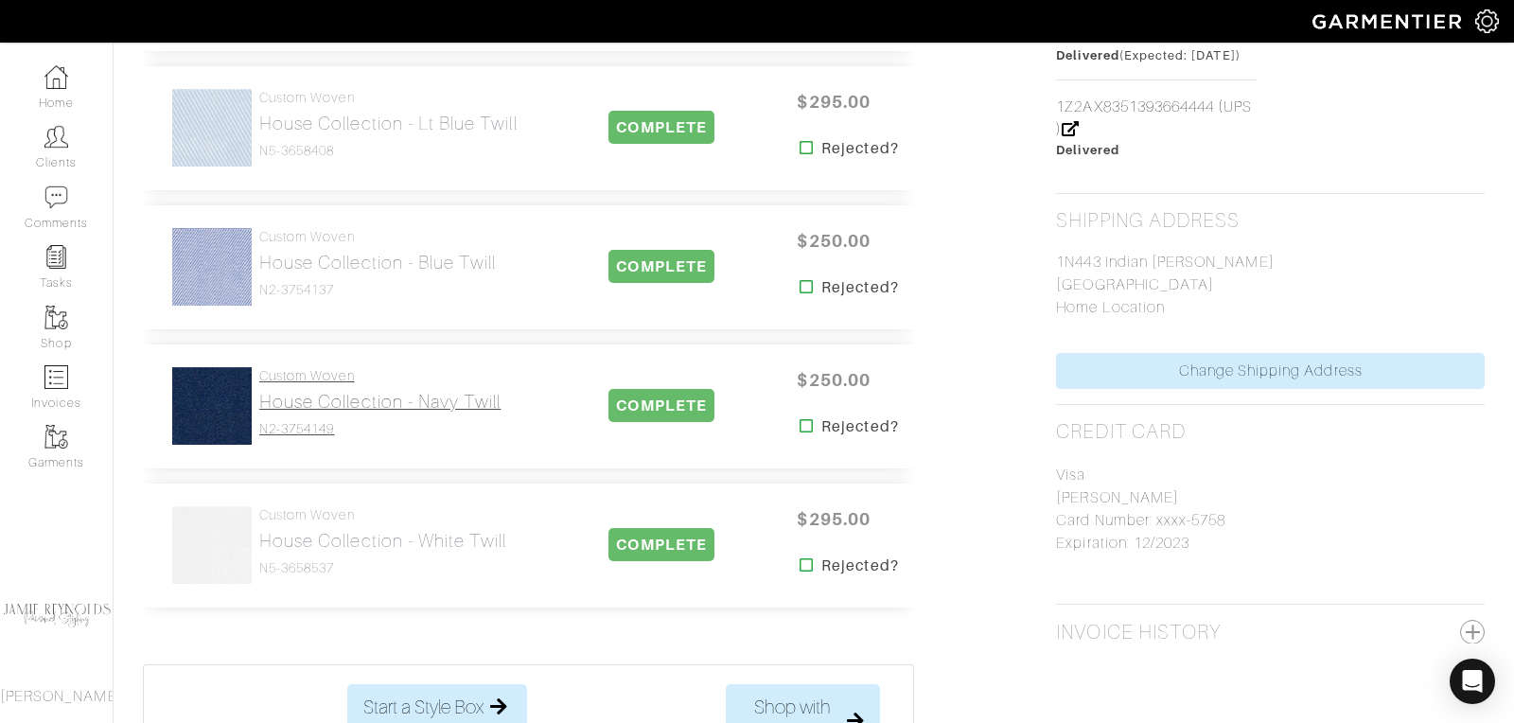
click at [404, 407] on h2 "House Collection - Navy Twill" at bounding box center [379, 402] width 241 height 22
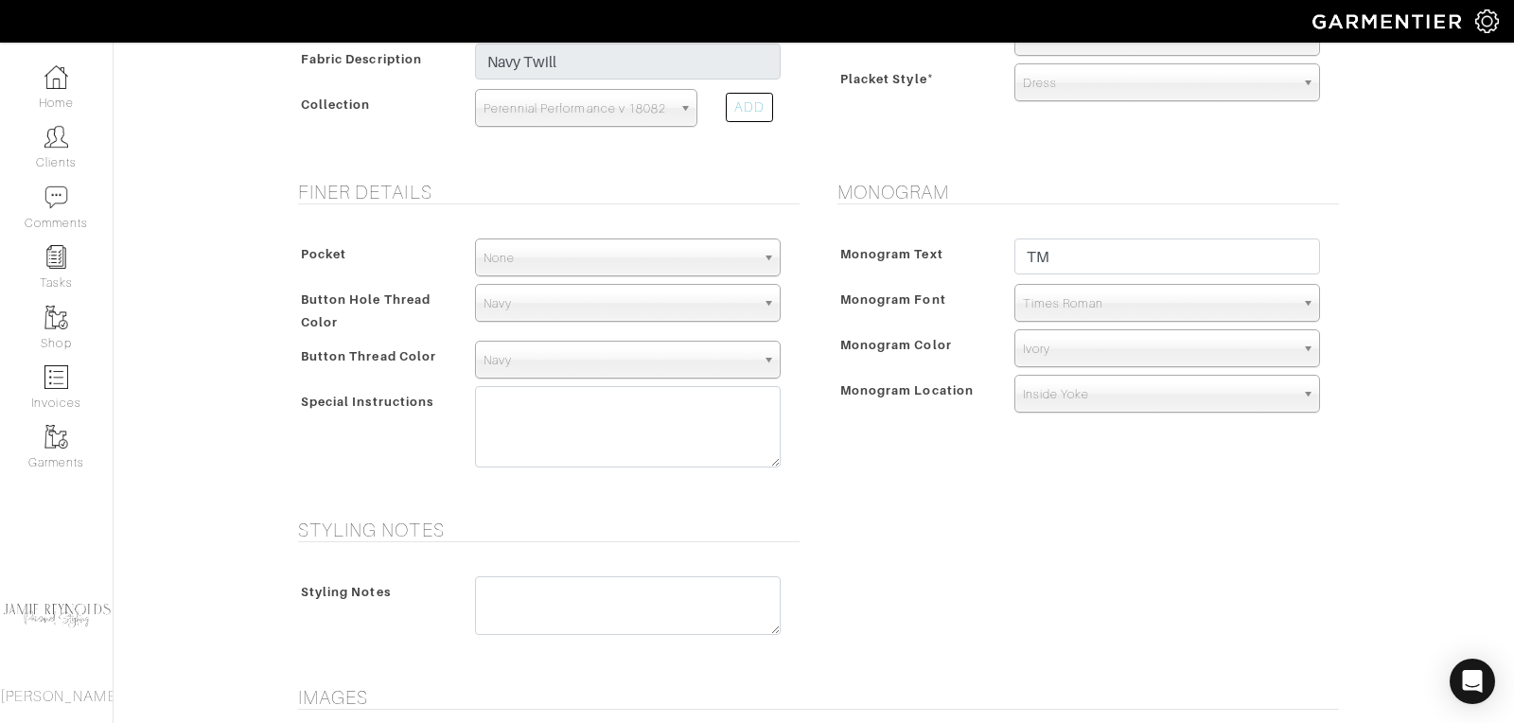
scroll to position [932, 0]
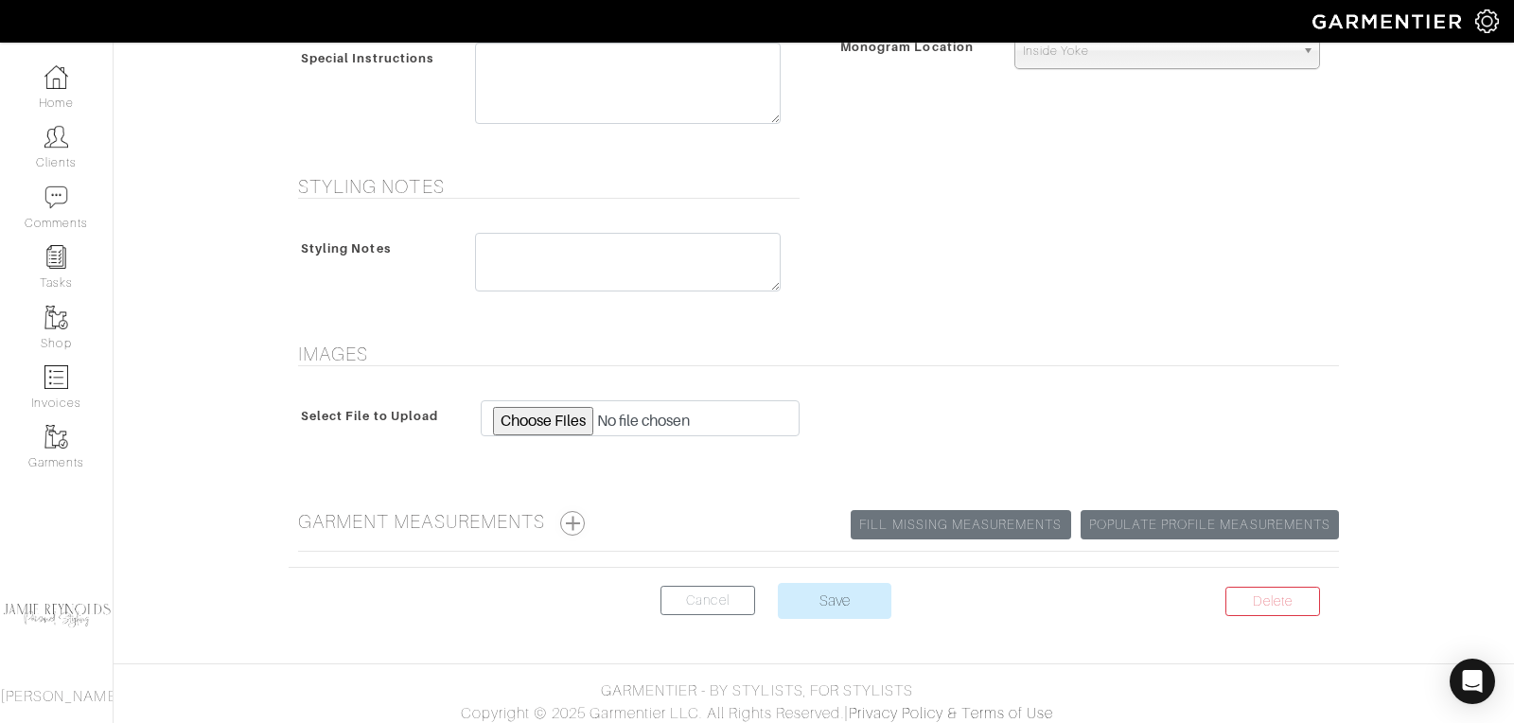
click at [580, 517] on button "button" at bounding box center [572, 523] width 25 height 25
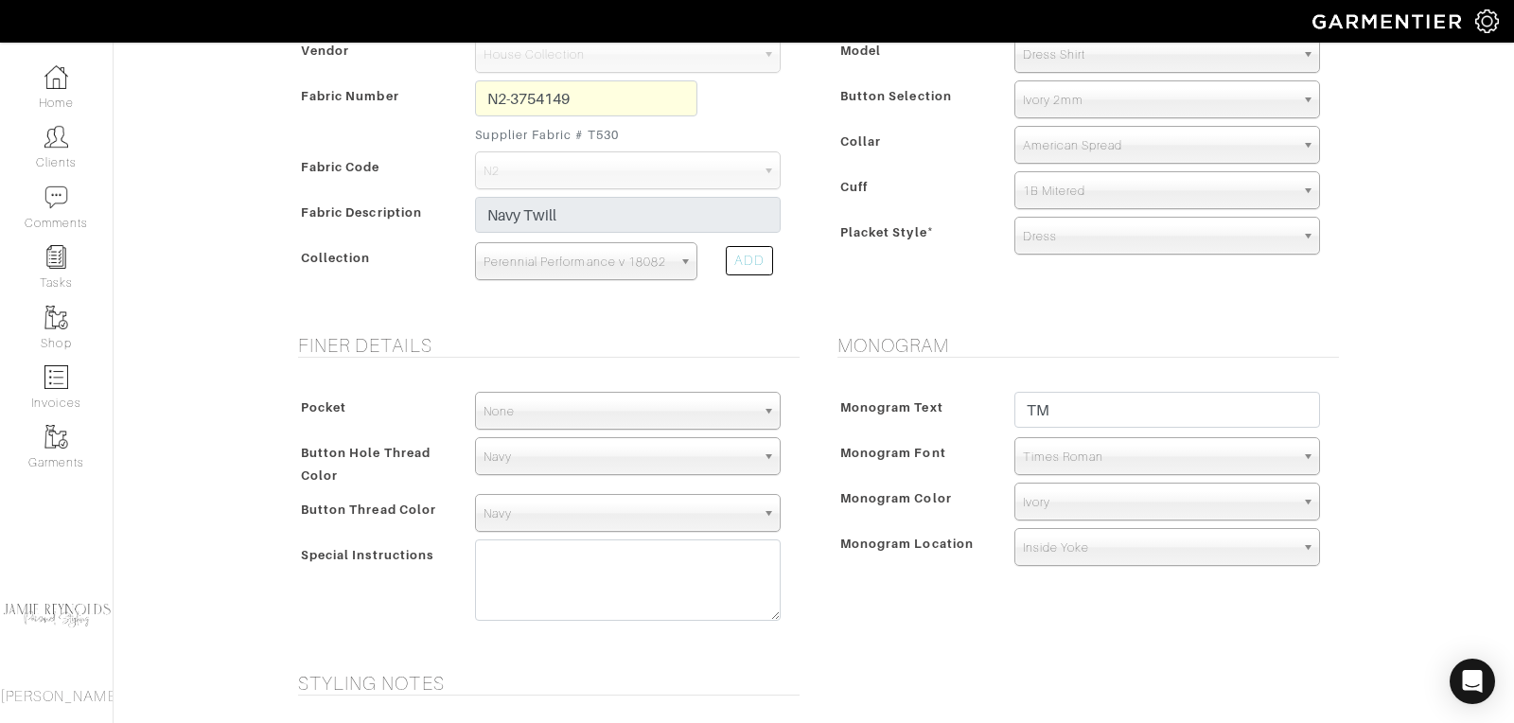
scroll to position [112, 0]
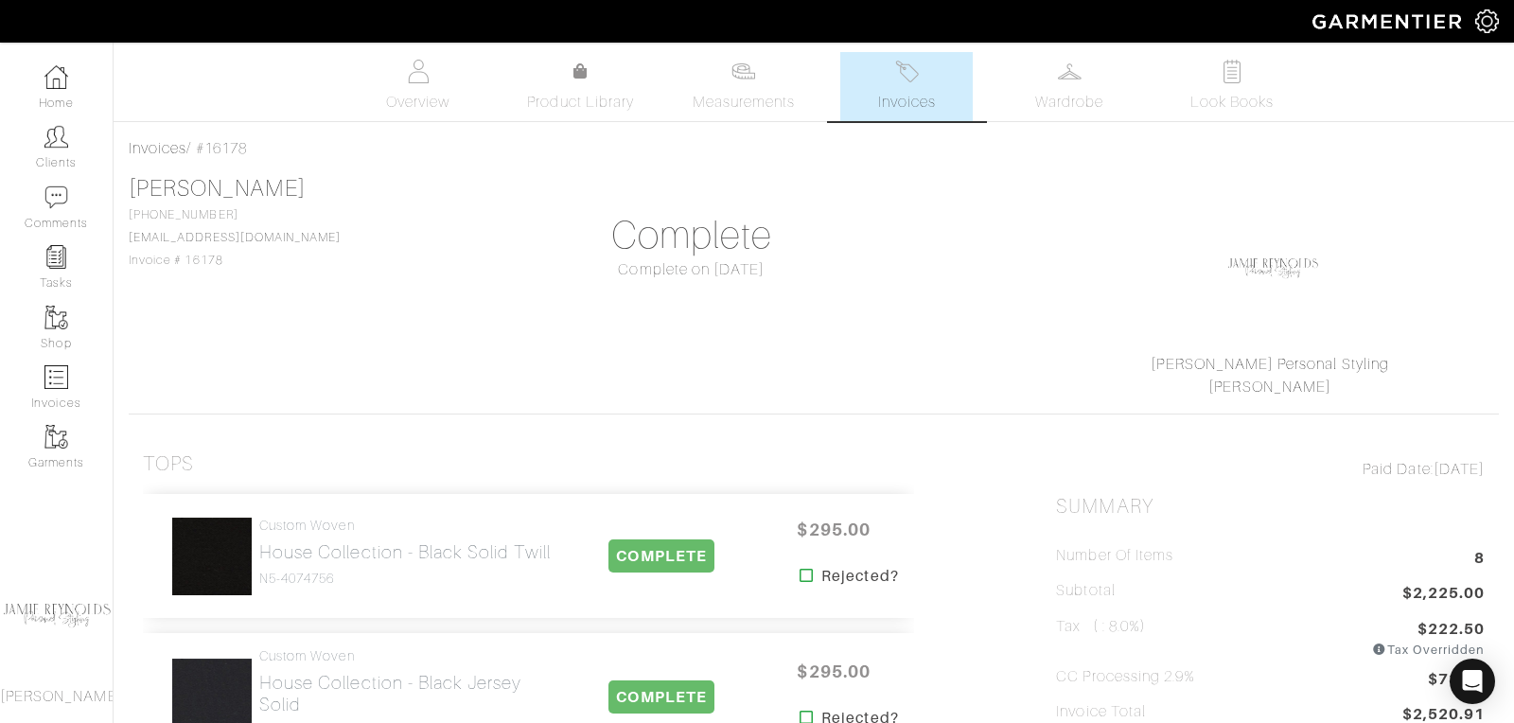
click at [902, 86] on link "Invoices" at bounding box center [906, 86] width 132 height 69
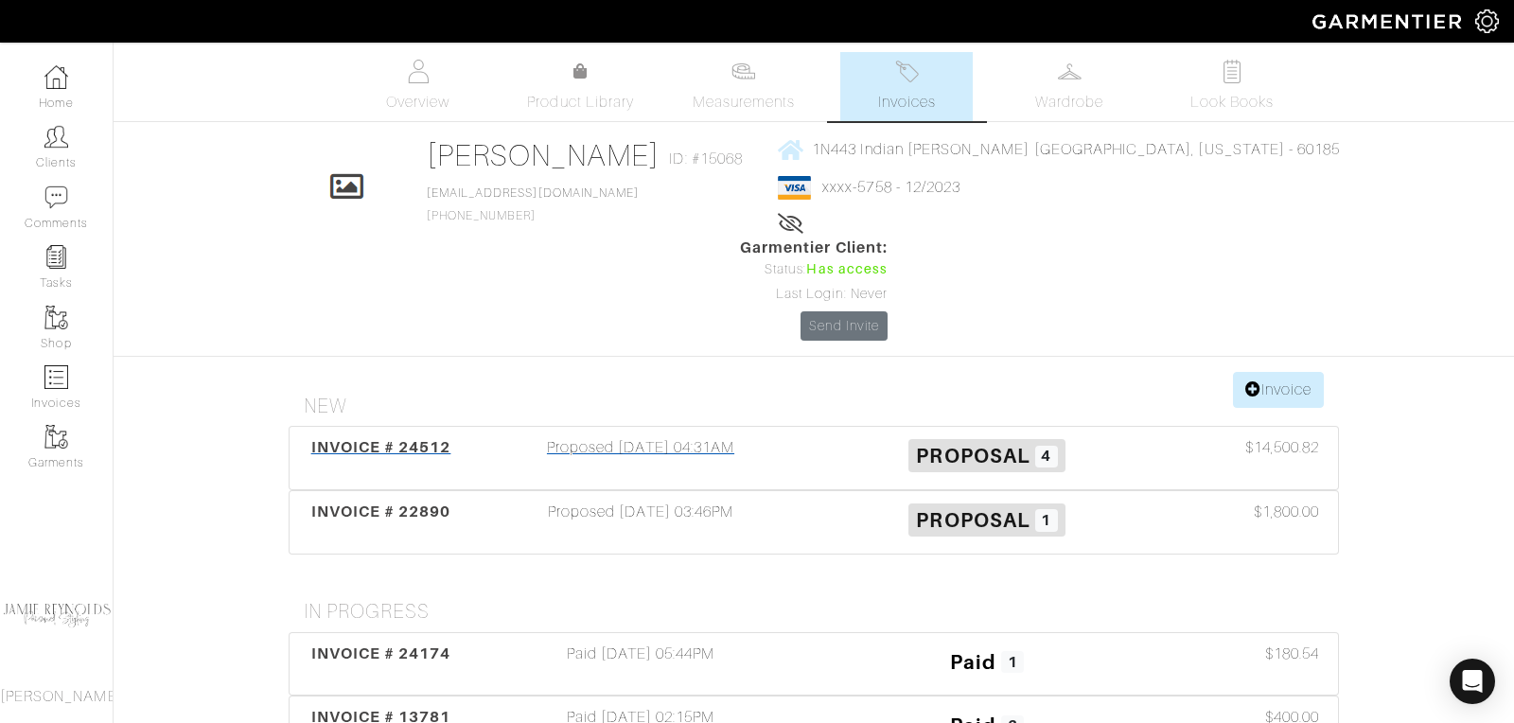
click at [428, 438] on span "INVOICE # 24512" at bounding box center [381, 447] width 140 height 18
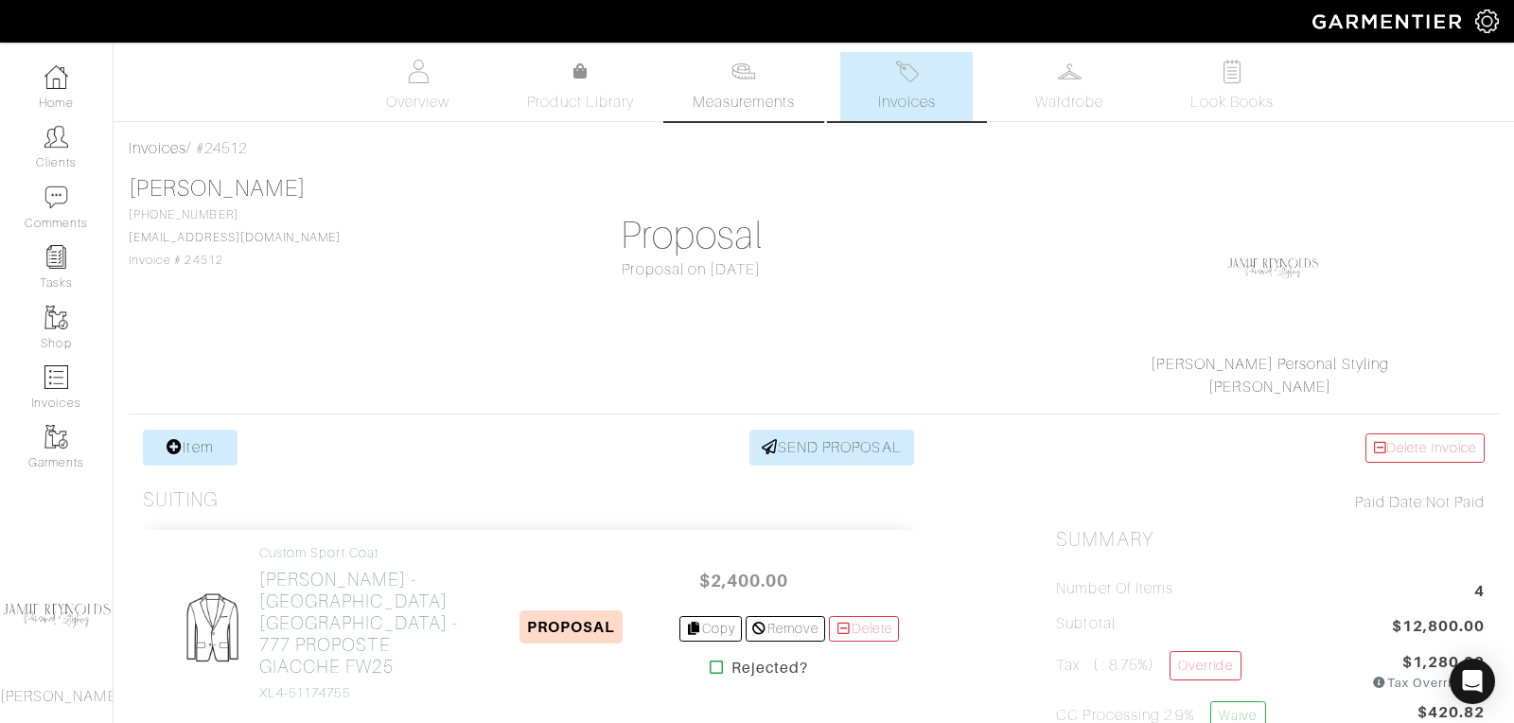
click at [727, 105] on span "Measurements" at bounding box center [744, 102] width 103 height 23
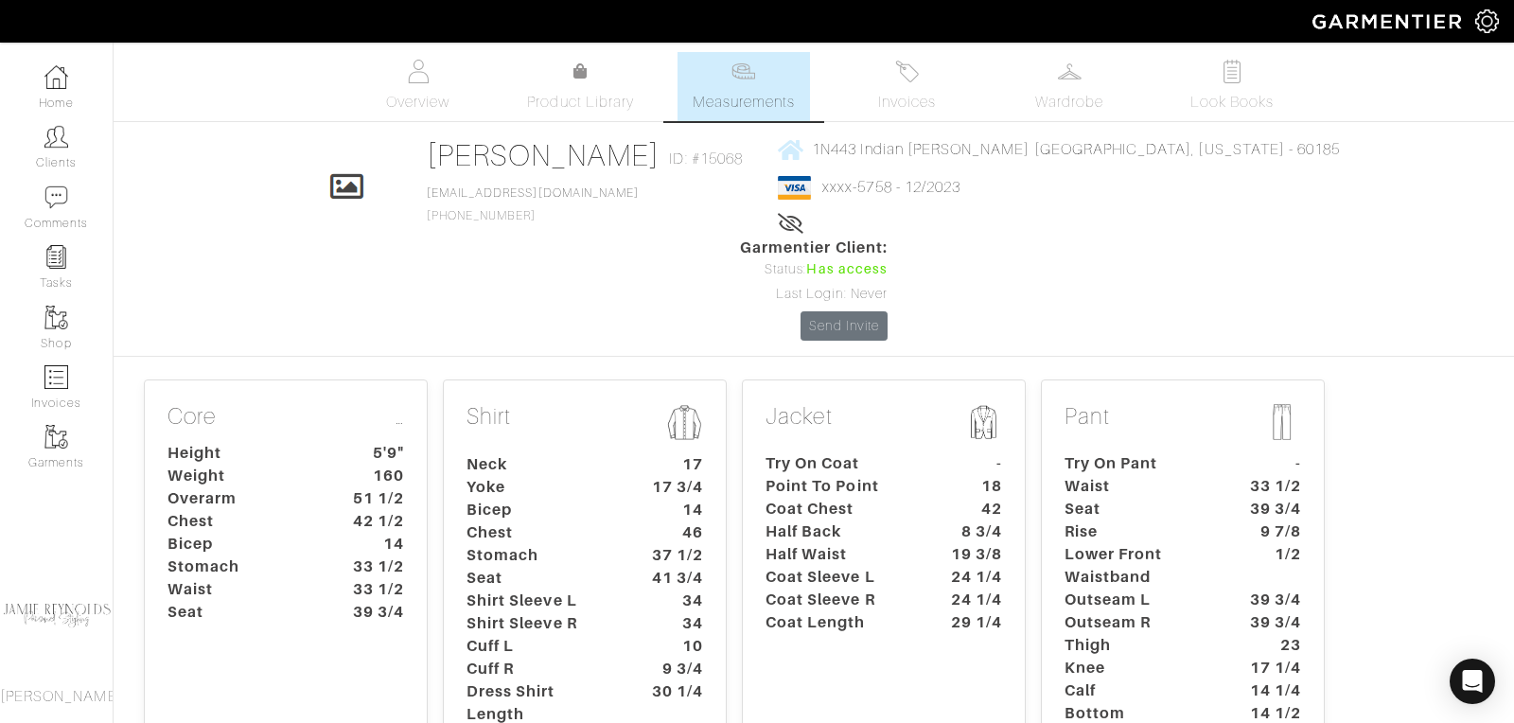
click at [643, 544] on dt "37 1/2" at bounding box center [673, 555] width 88 height 23
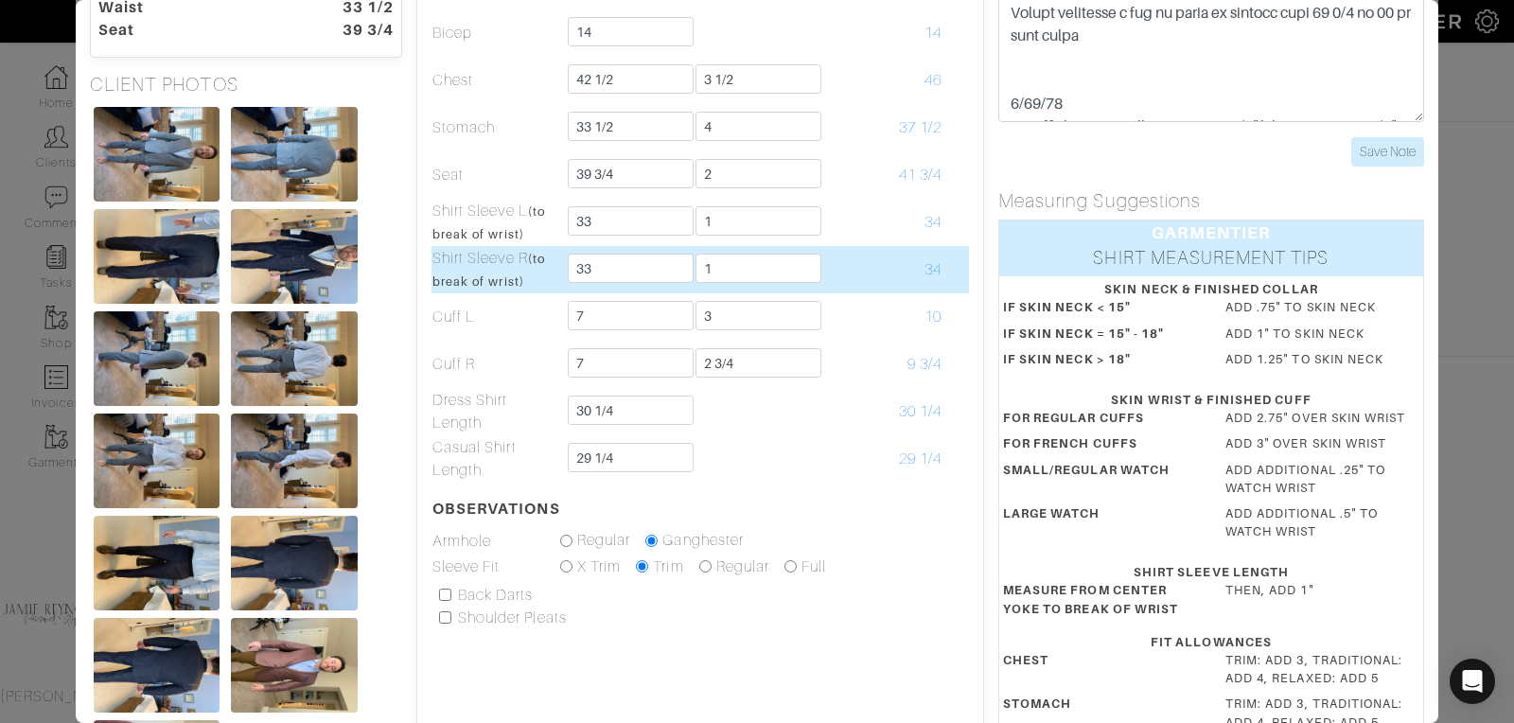
scroll to position [223, 0]
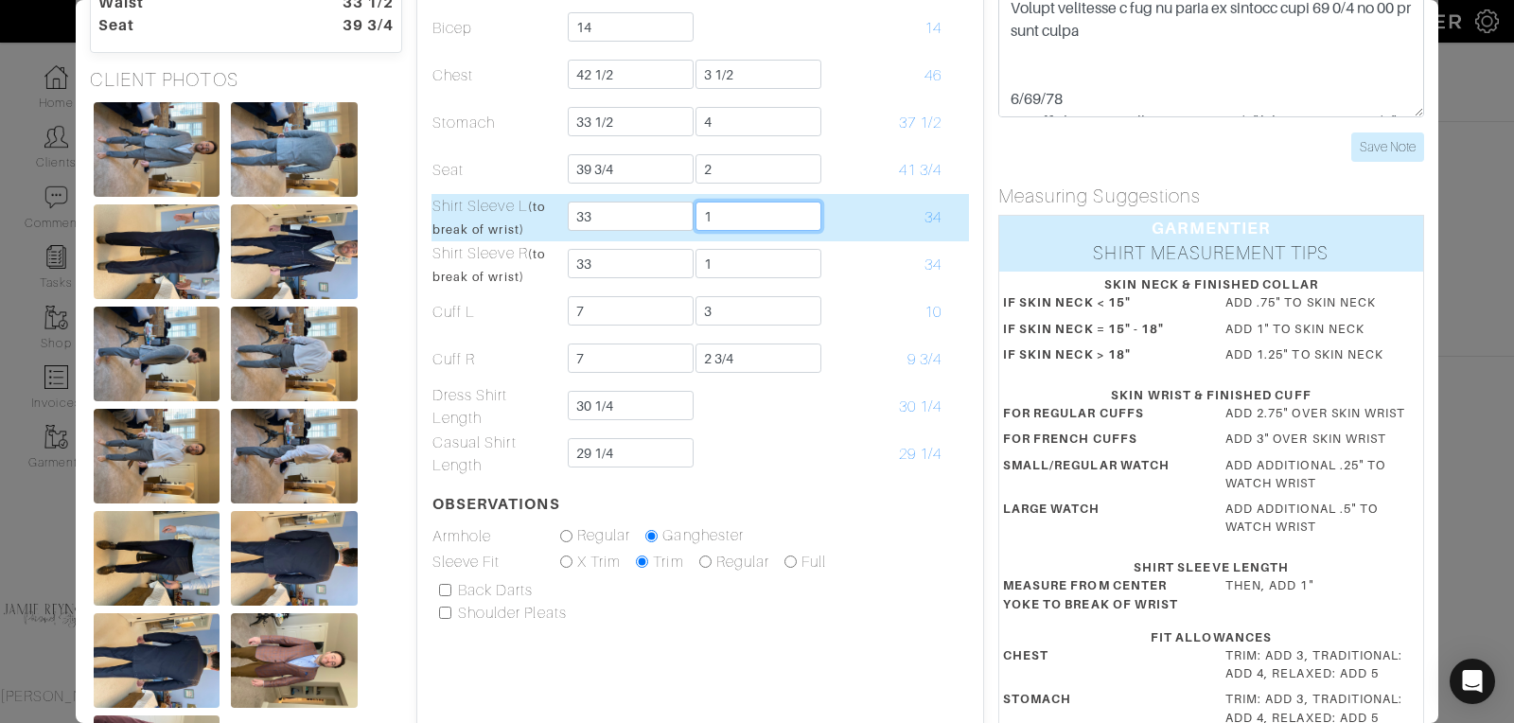
click at [711, 214] on input "1" at bounding box center [758, 216] width 126 height 29
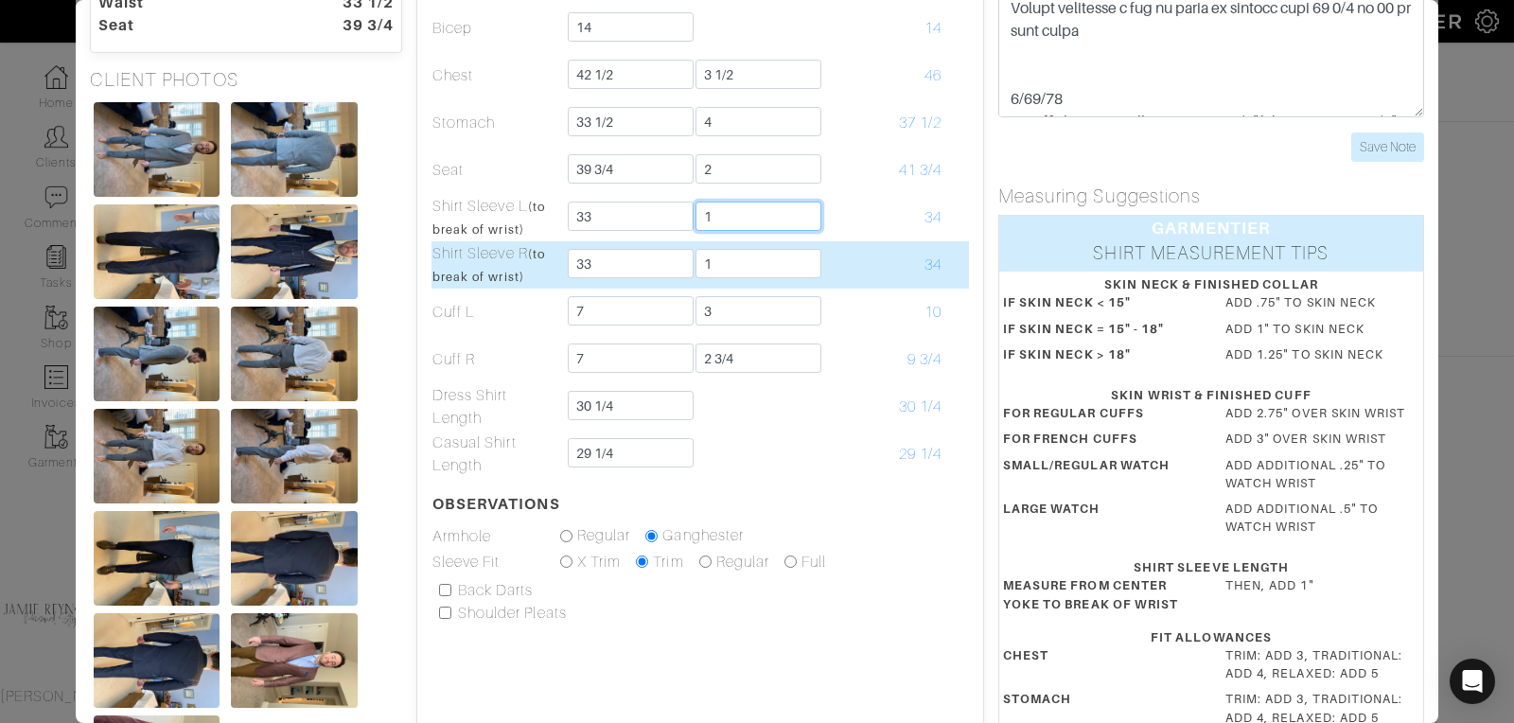
type input "1 1/4"
click at [745, 265] on input "1" at bounding box center [758, 263] width 126 height 29
type input "1 1/4"
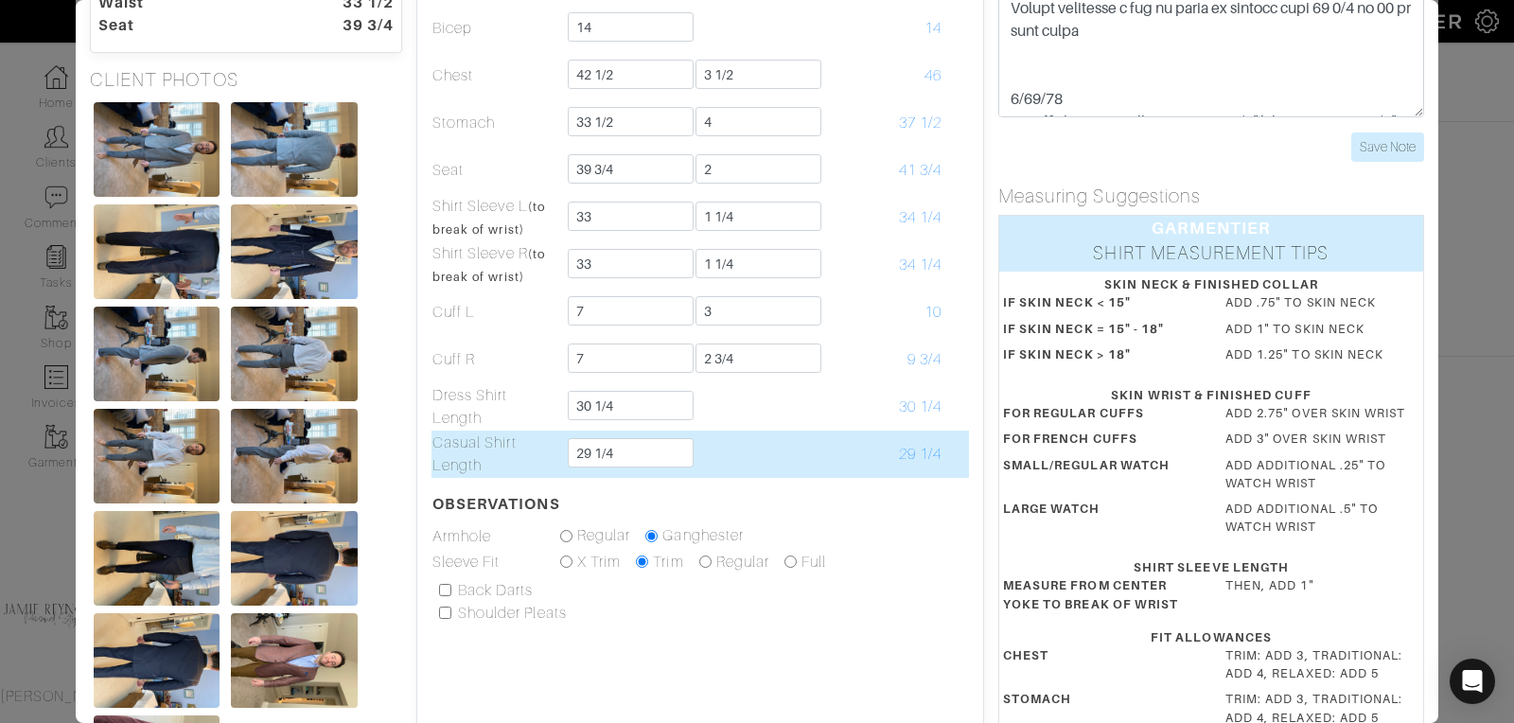
click at [820, 452] on td "29 1/4" at bounding box center [879, 453] width 128 height 47
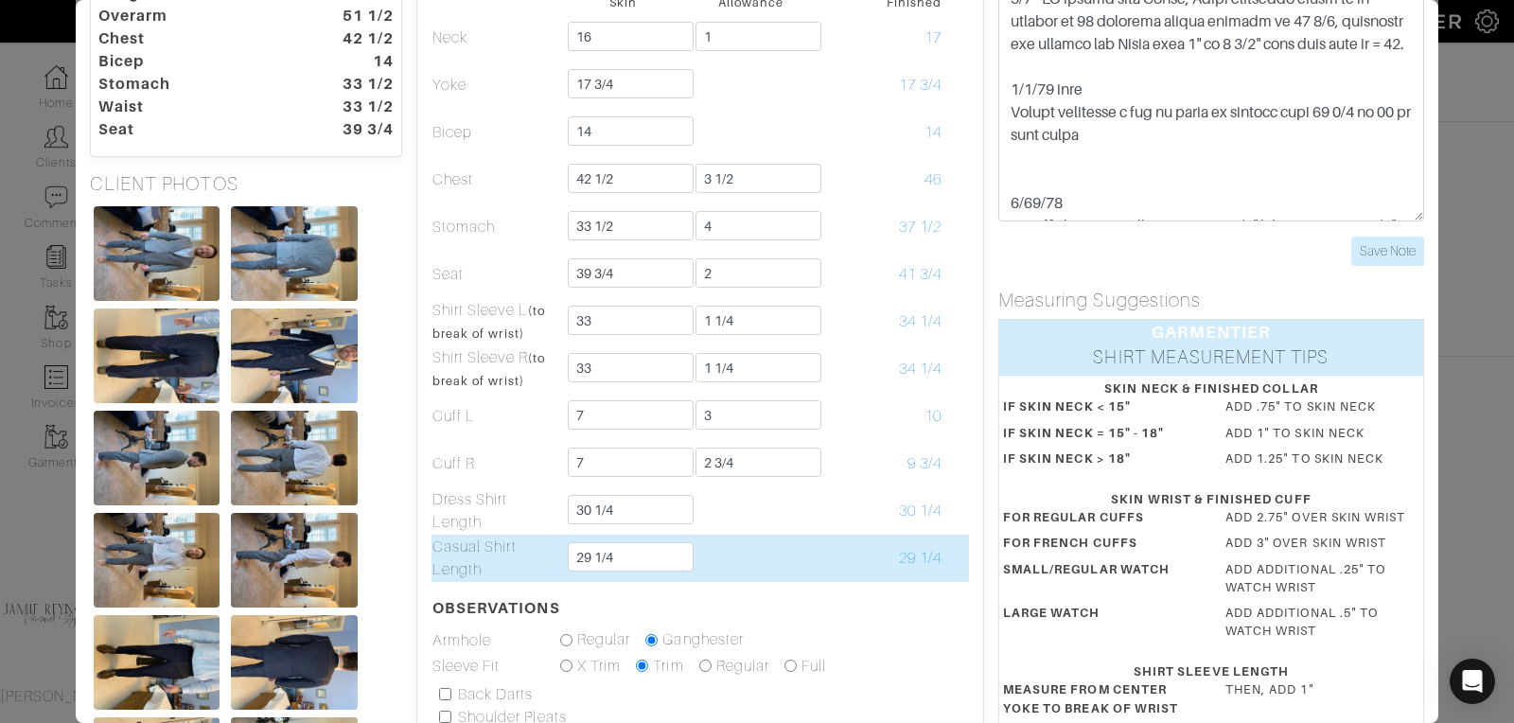
scroll to position [0, 0]
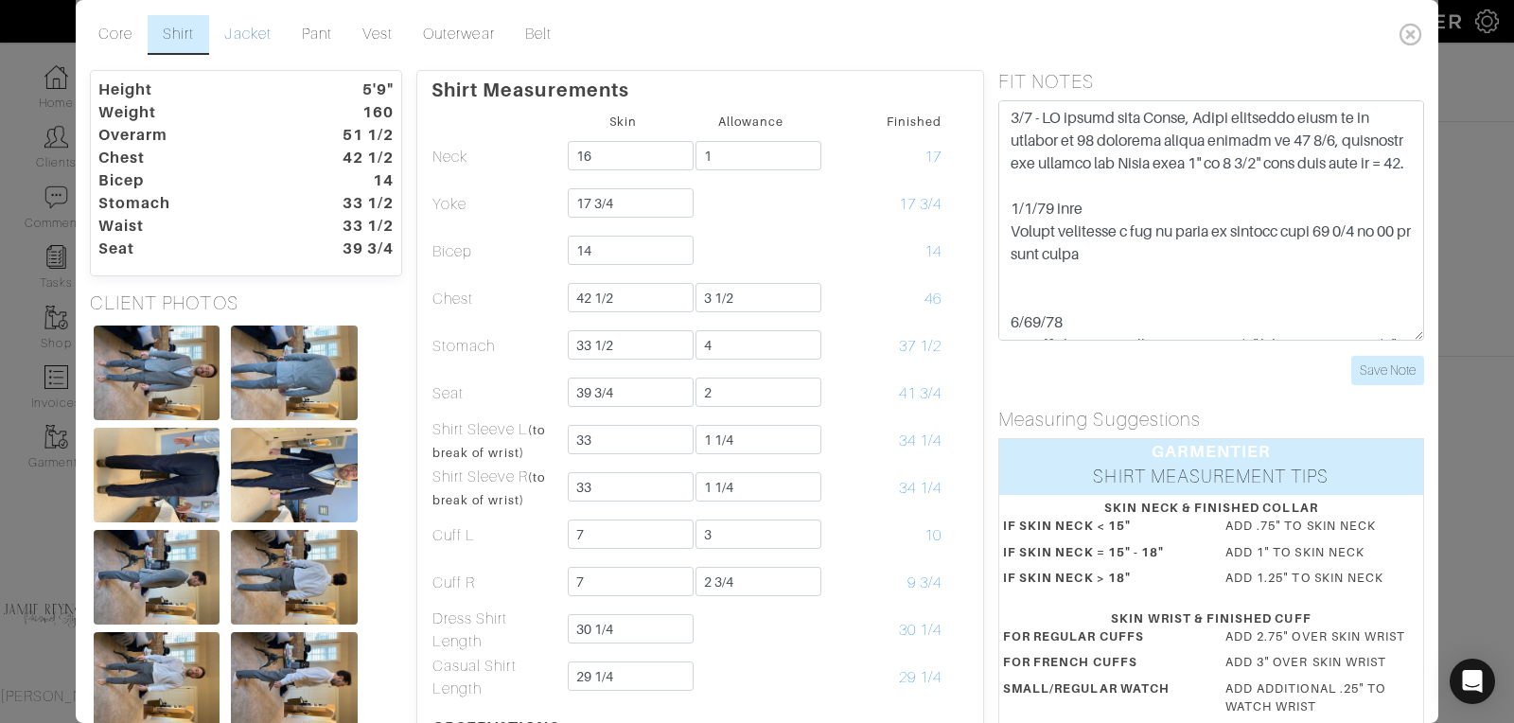
click at [262, 28] on link "Jacket" at bounding box center [247, 35] width 77 height 40
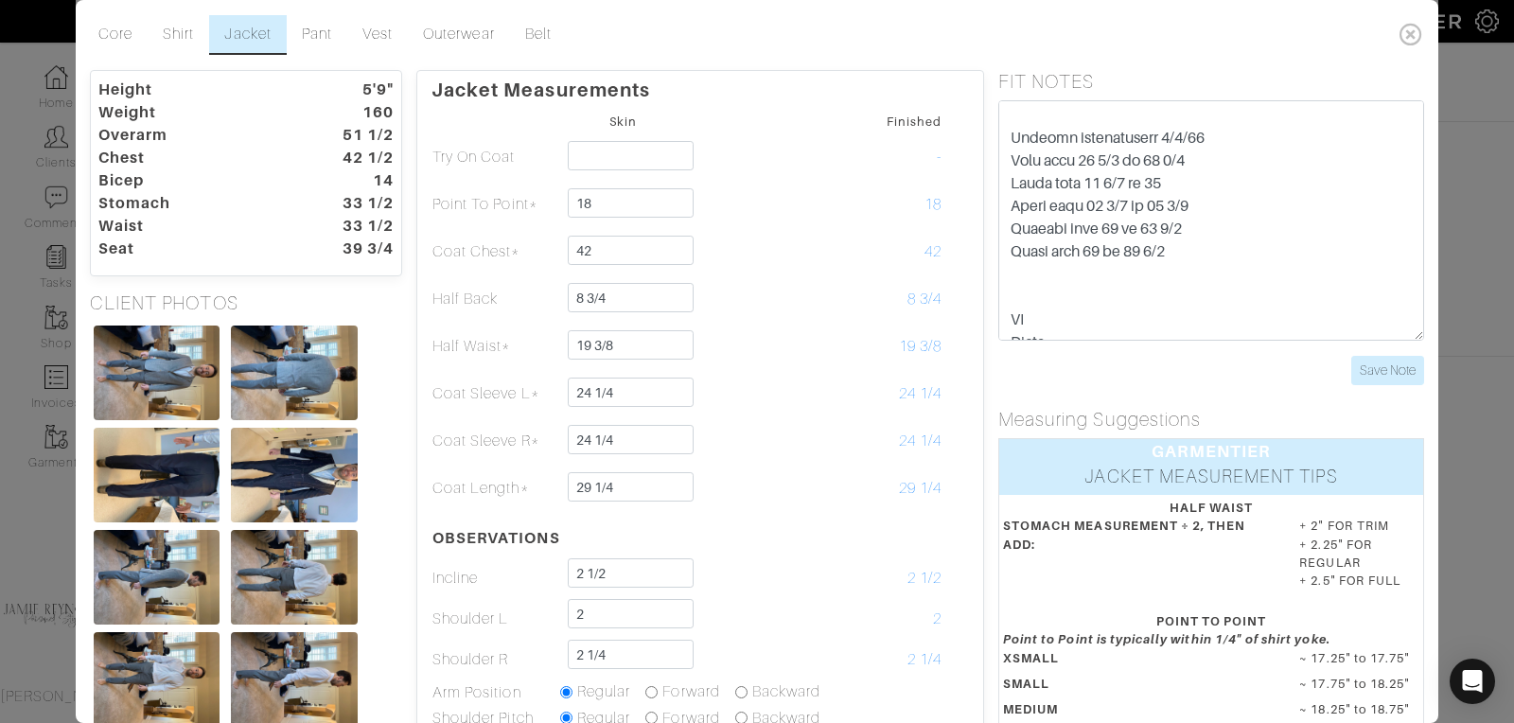
scroll to position [254, 0]
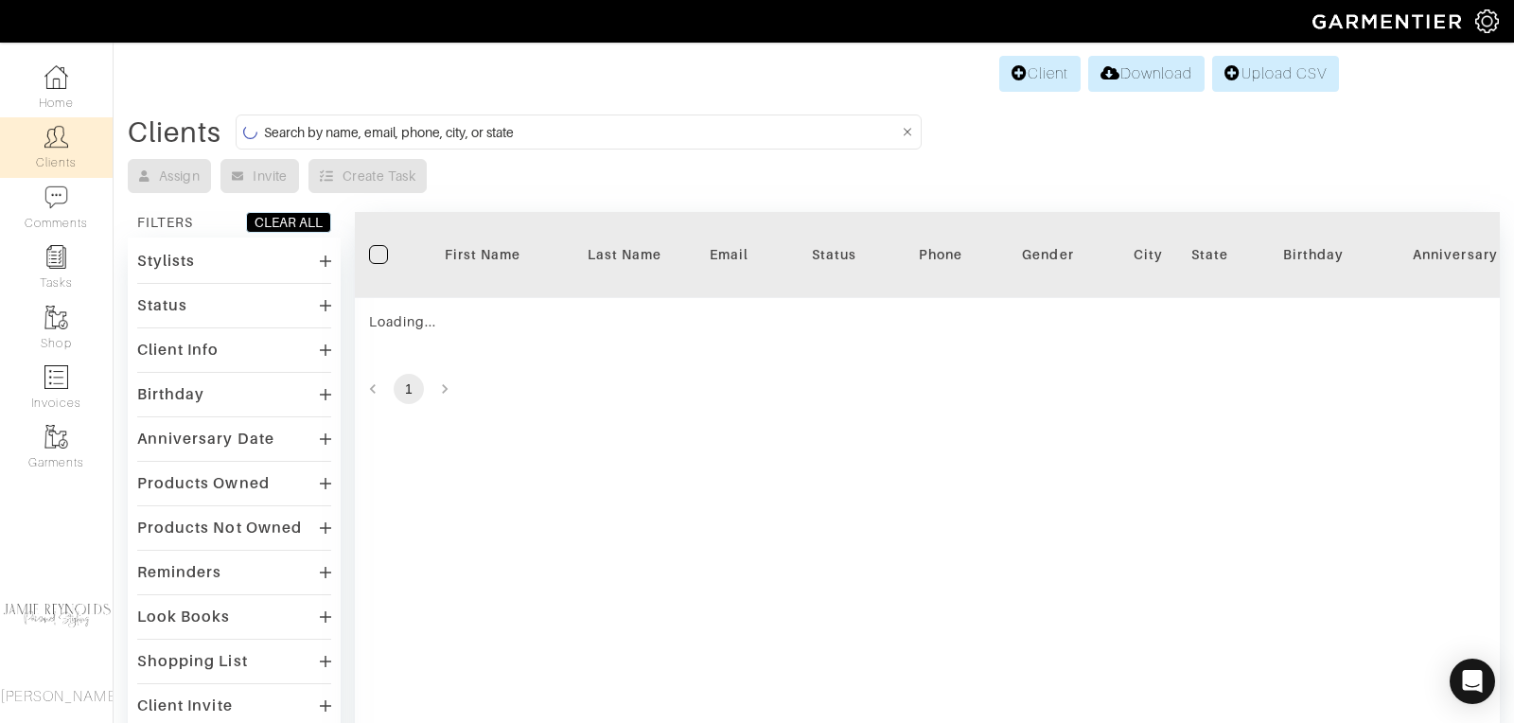
click at [406, 132] on input at bounding box center [581, 132] width 634 height 24
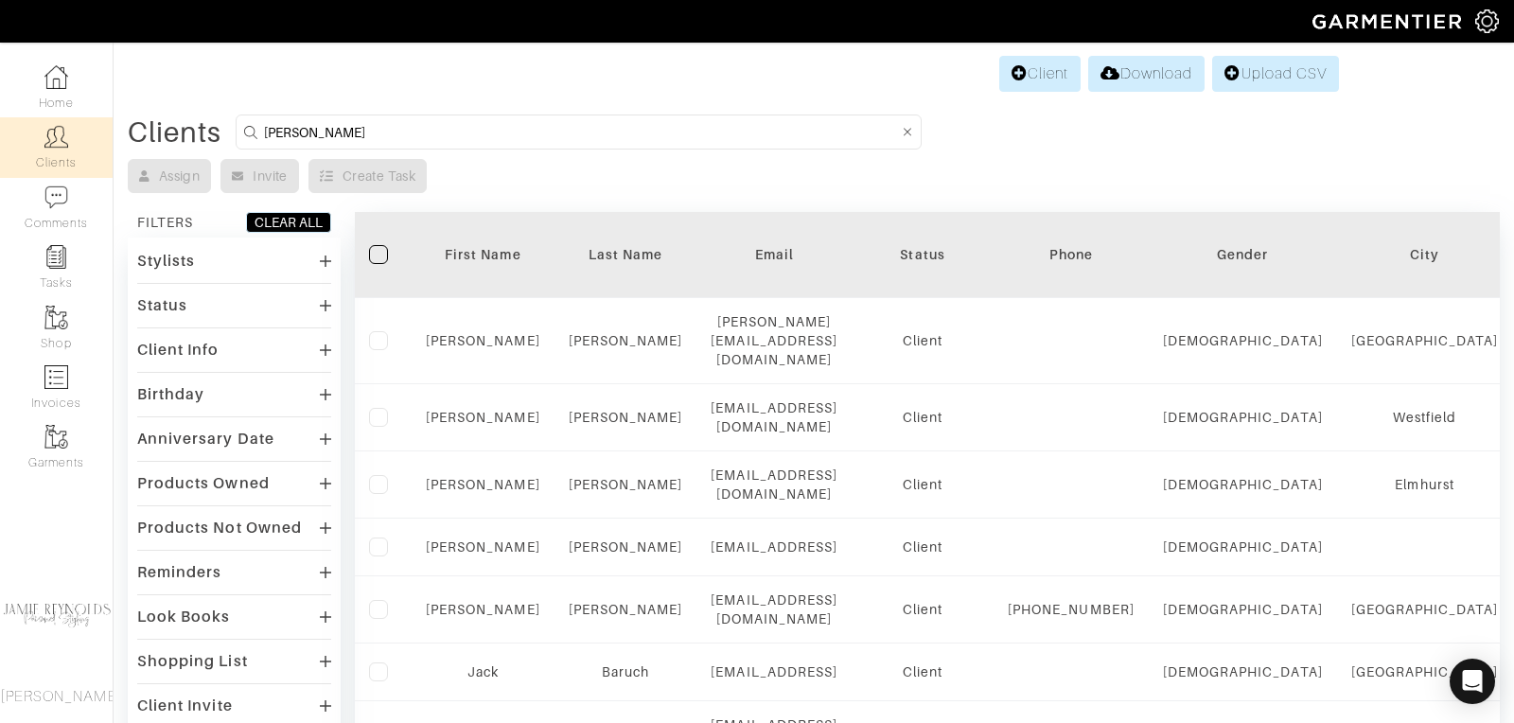
type input "[PERSON_NAME]"
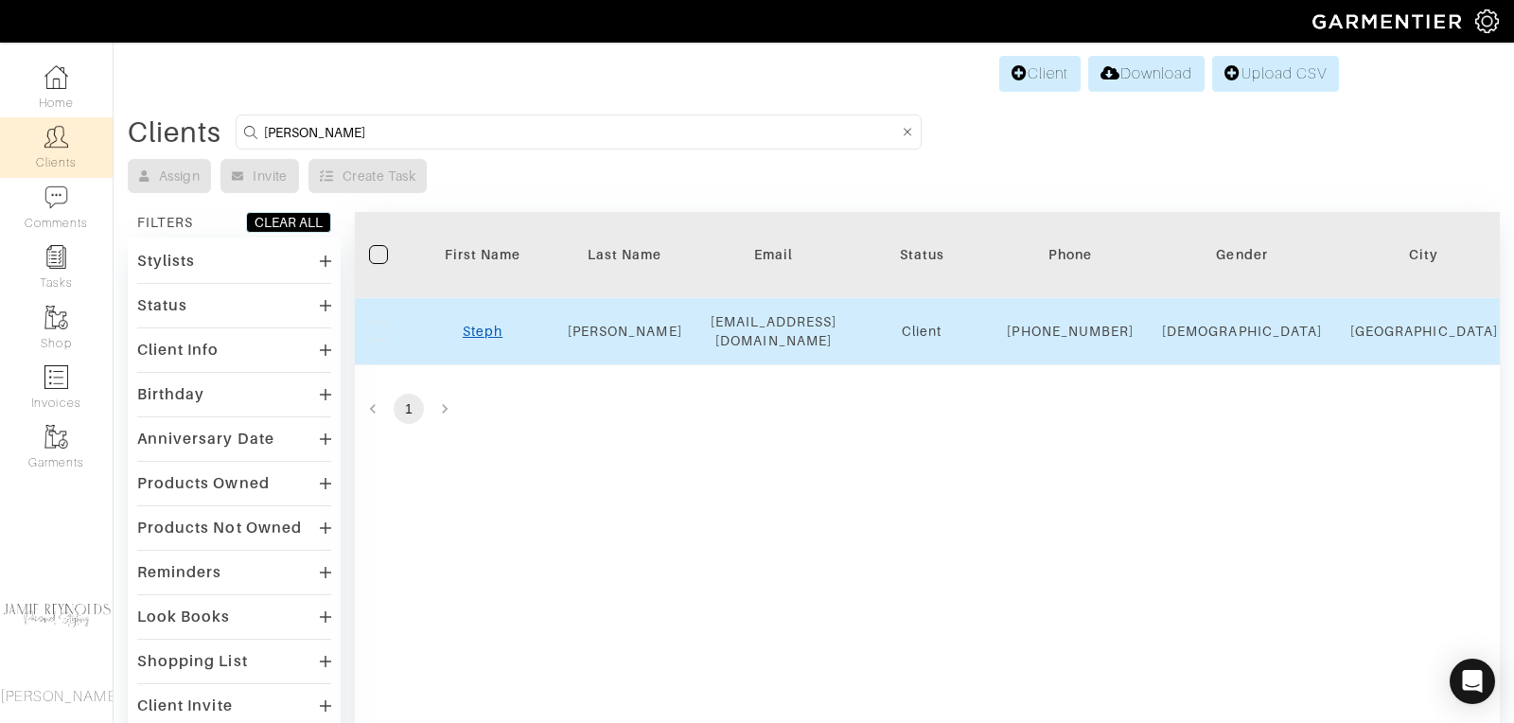
click at [487, 336] on link "Steph" at bounding box center [483, 331] width 40 height 15
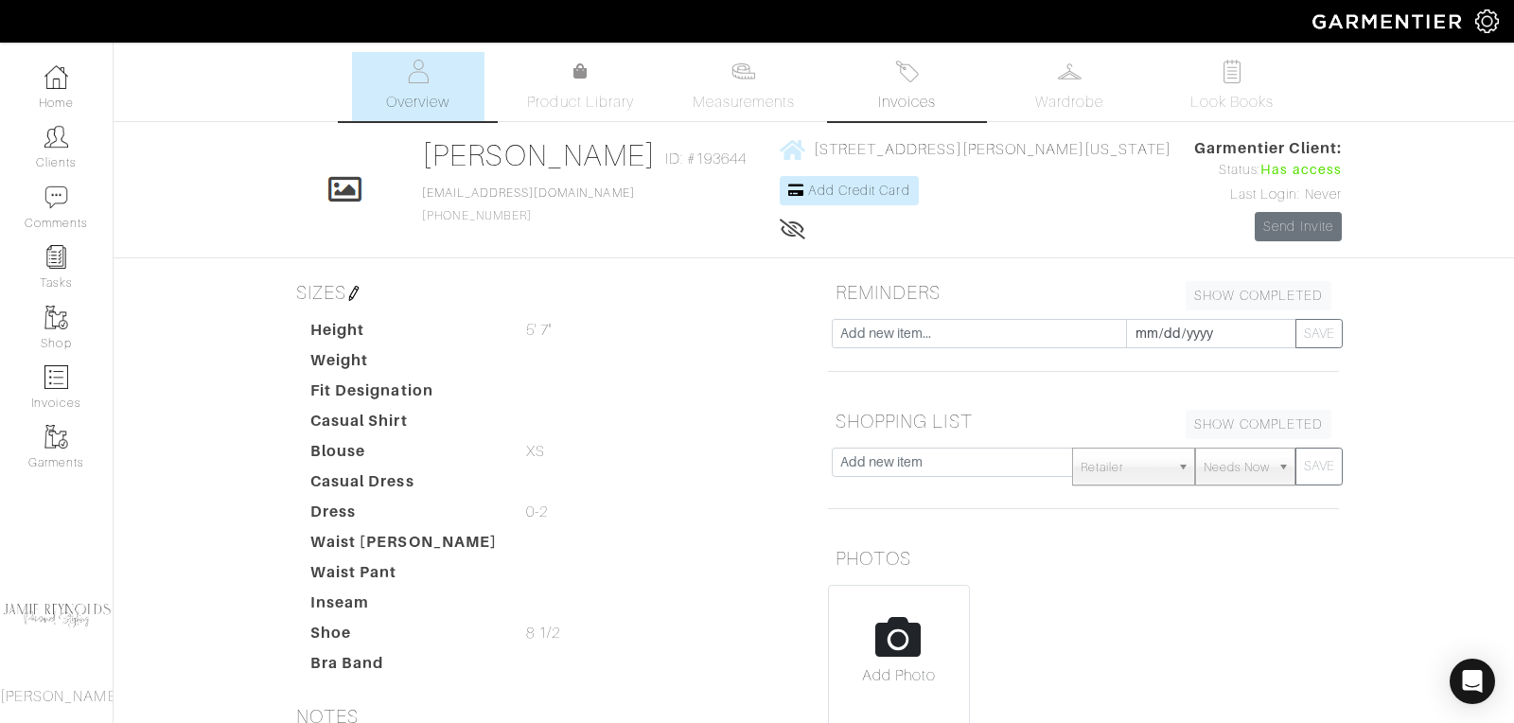
click at [911, 107] on span "Invoices" at bounding box center [907, 102] width 58 height 23
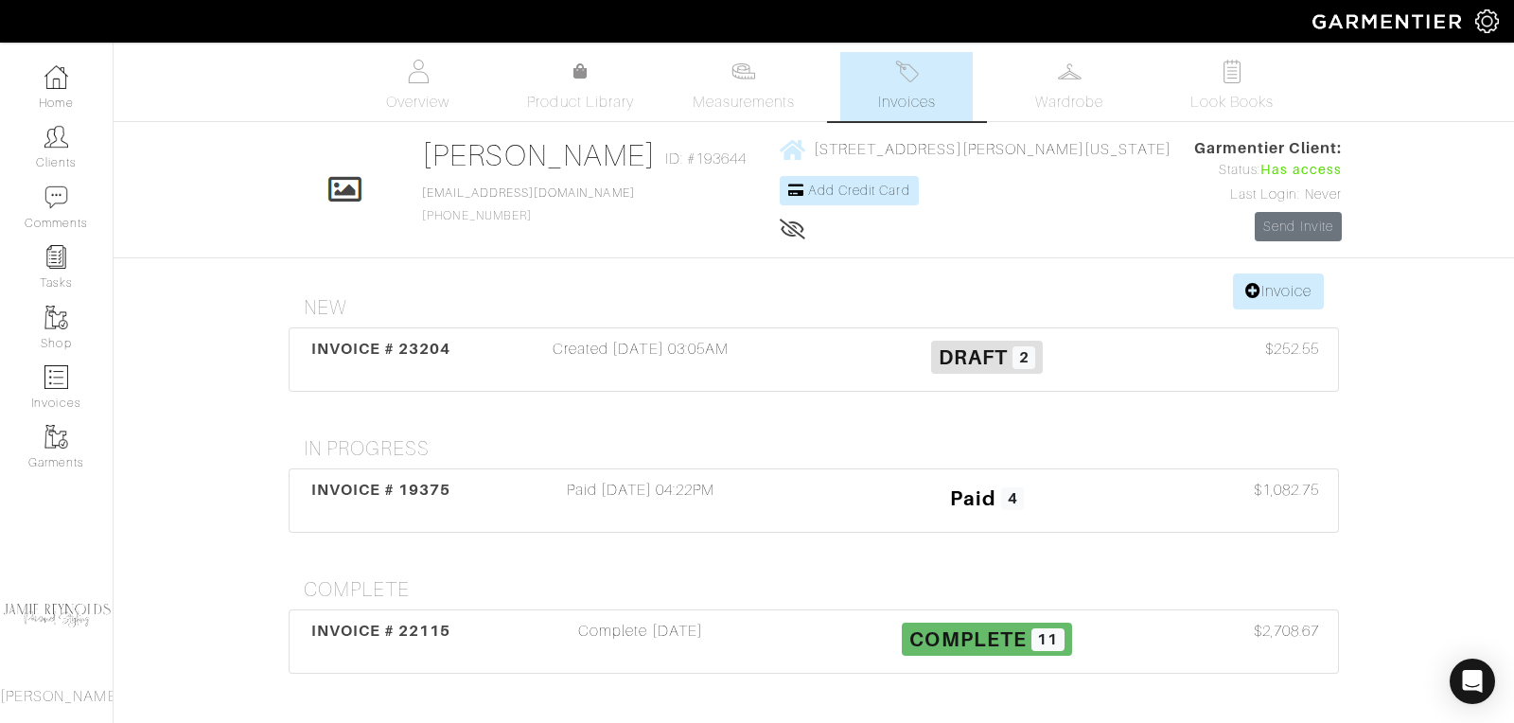
scroll to position [81, 0]
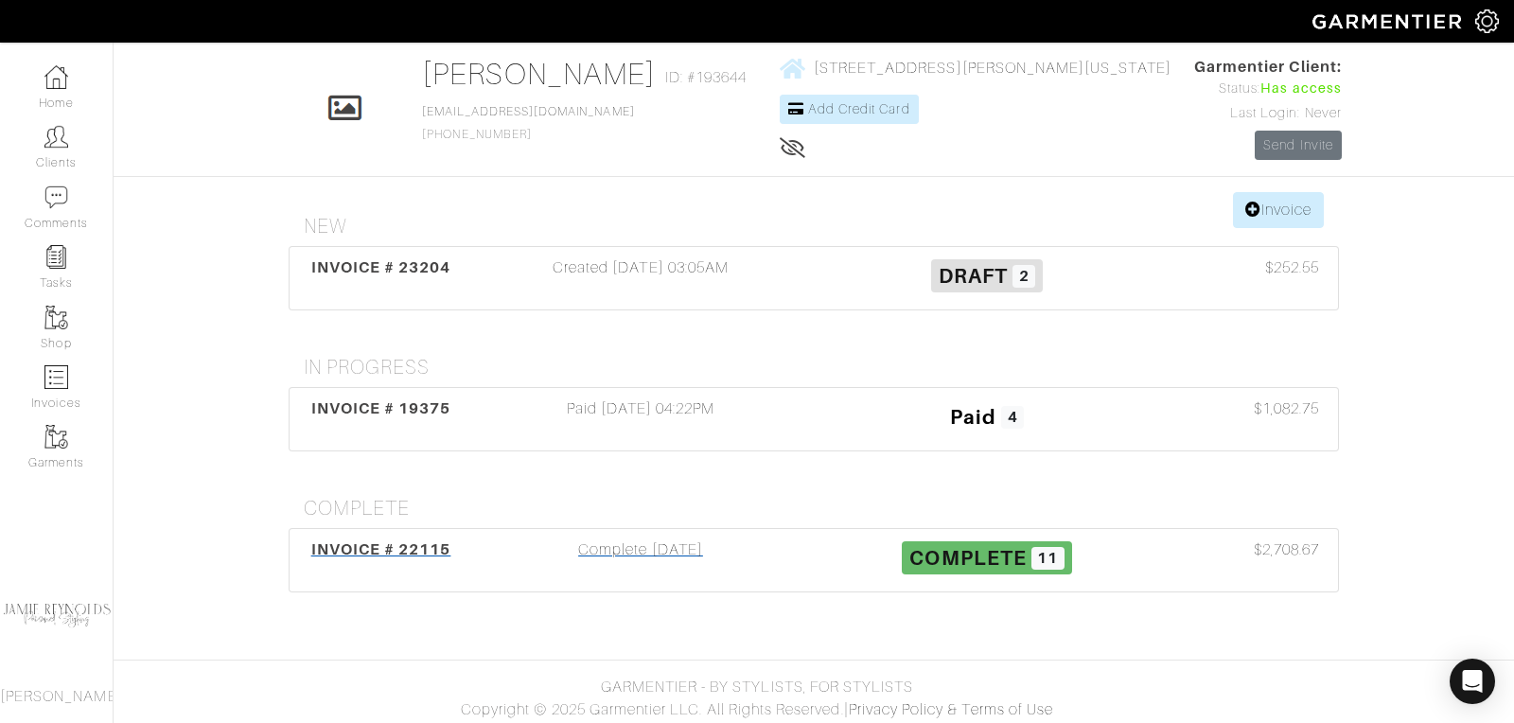
click at [395, 542] on span "INVOICE # 22115" at bounding box center [381, 549] width 140 height 18
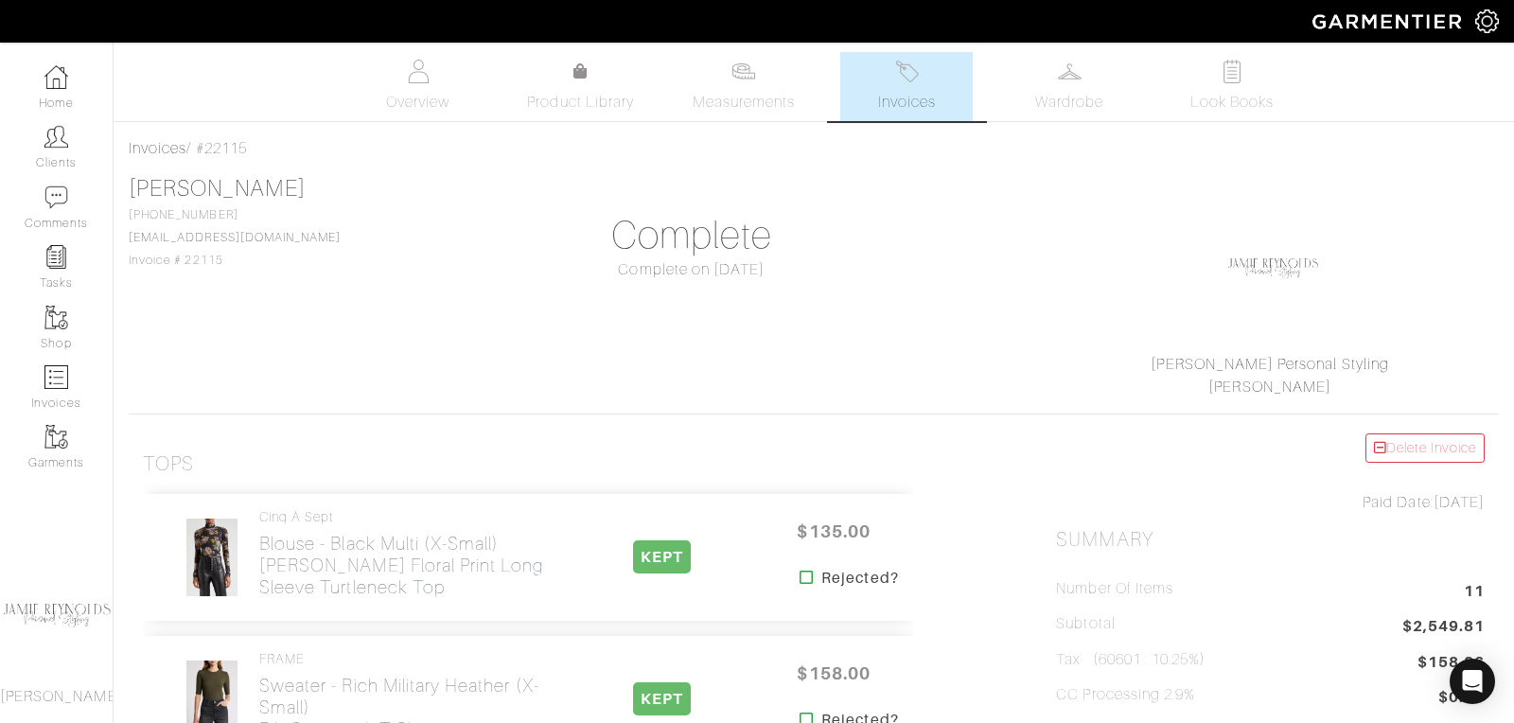
scroll to position [81, 0]
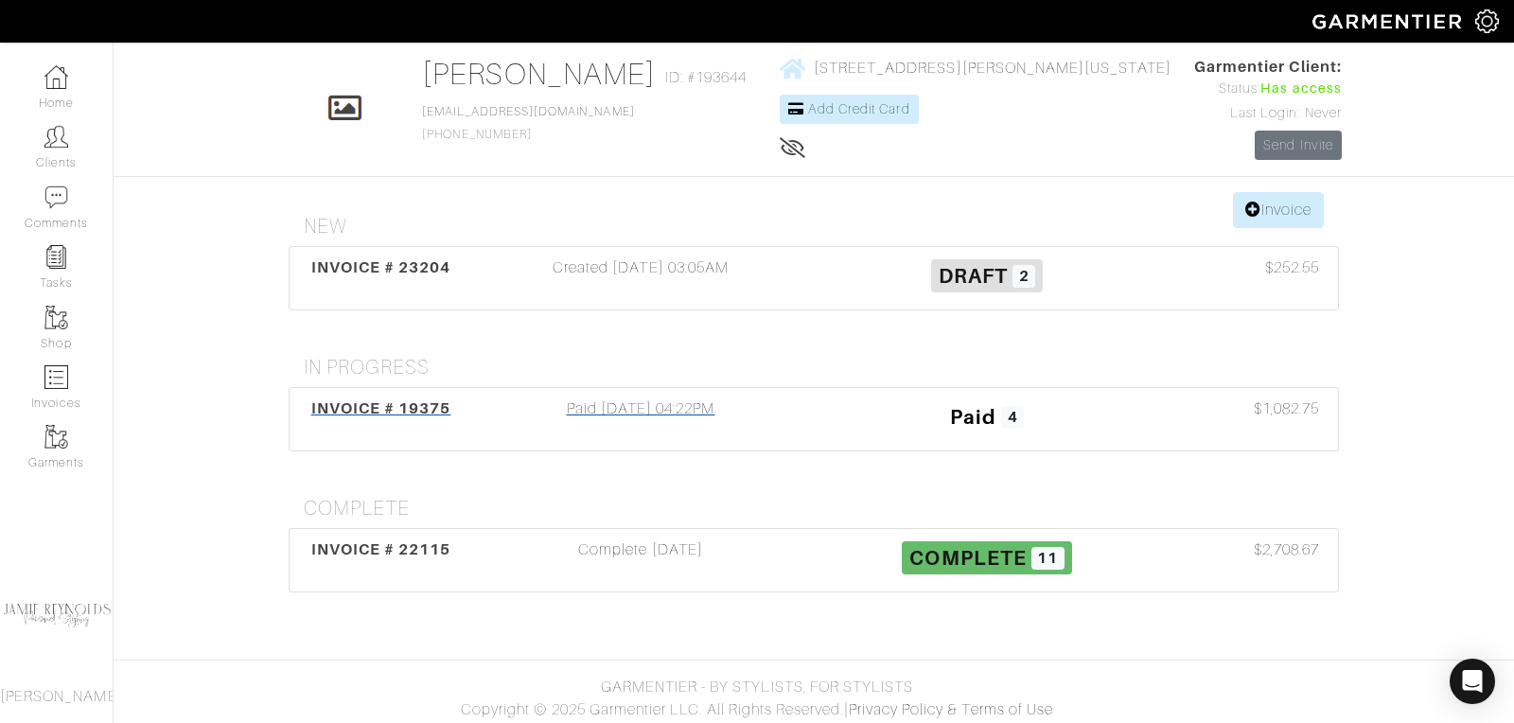
click at [377, 416] on div "INVOICE # 19375" at bounding box center [380, 419] width 173 height 44
